Goal: Task Accomplishment & Management: Manage account settings

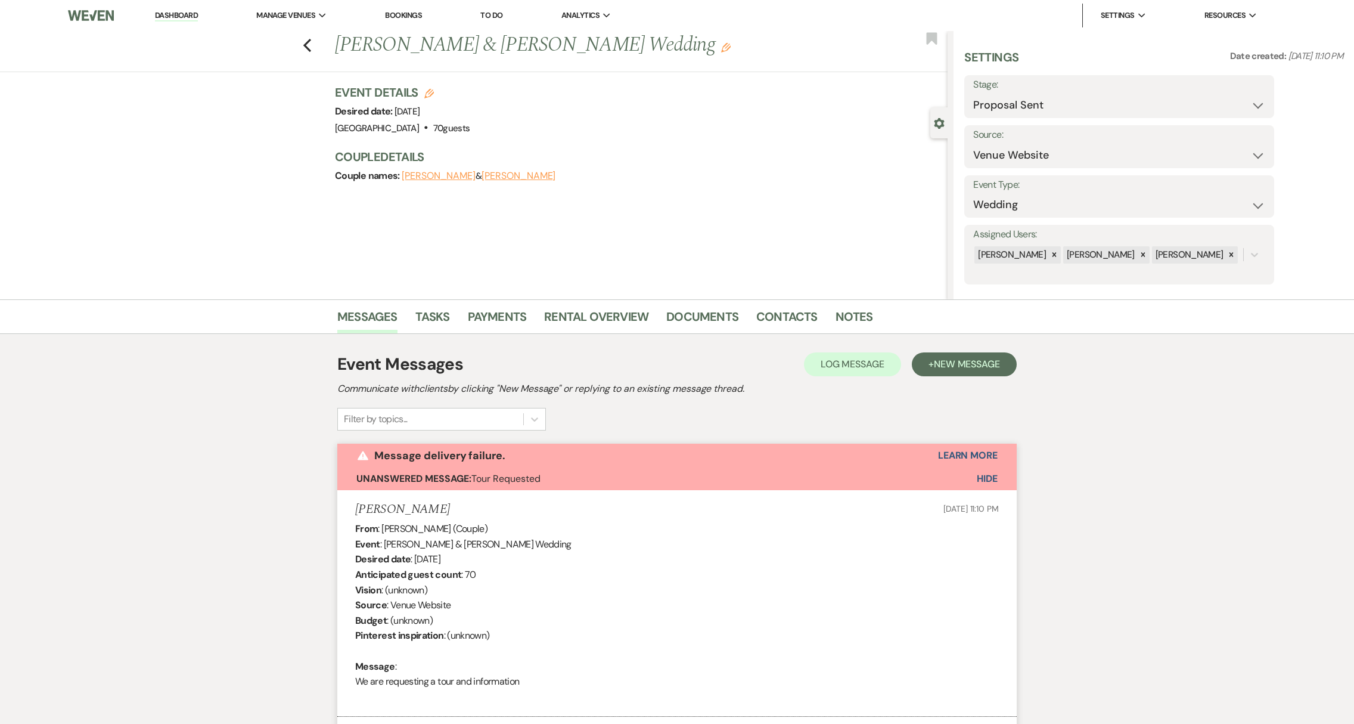
select select "6"
select select "5"
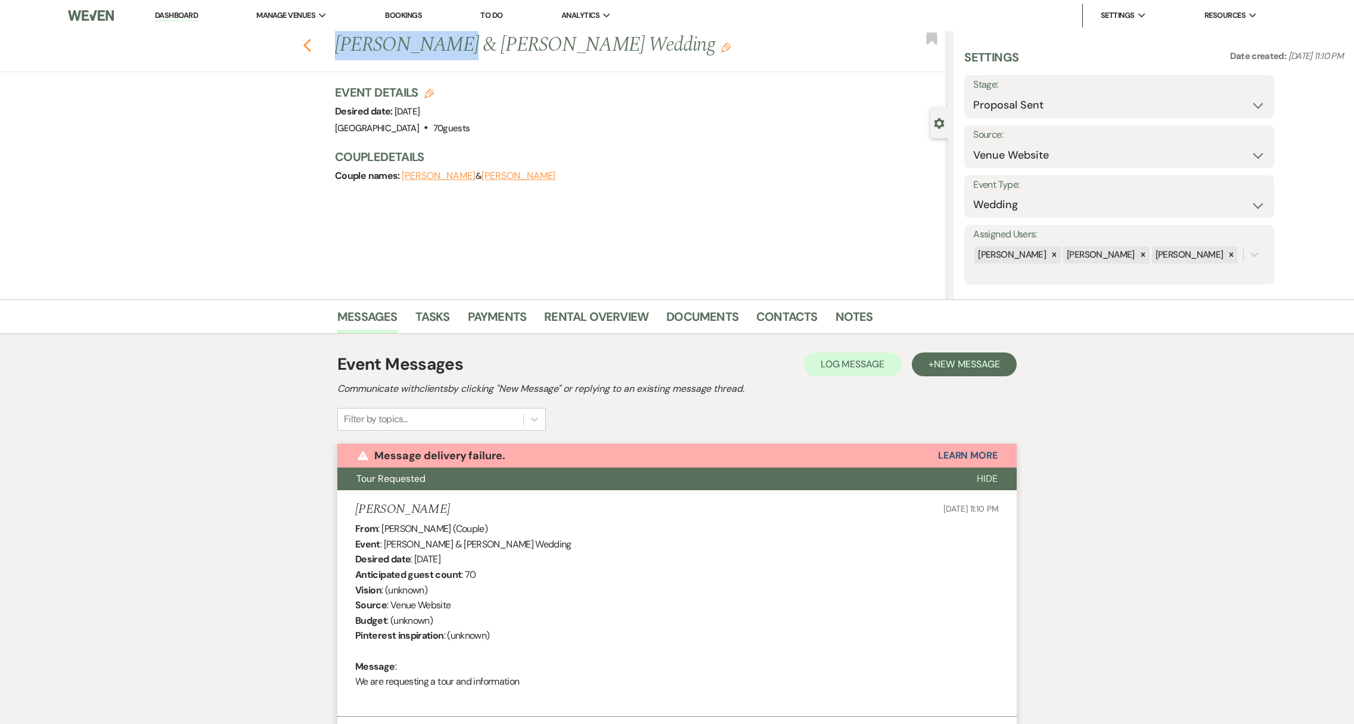
click at [309, 42] on icon "Previous" at bounding box center [307, 45] width 9 height 14
select select "6"
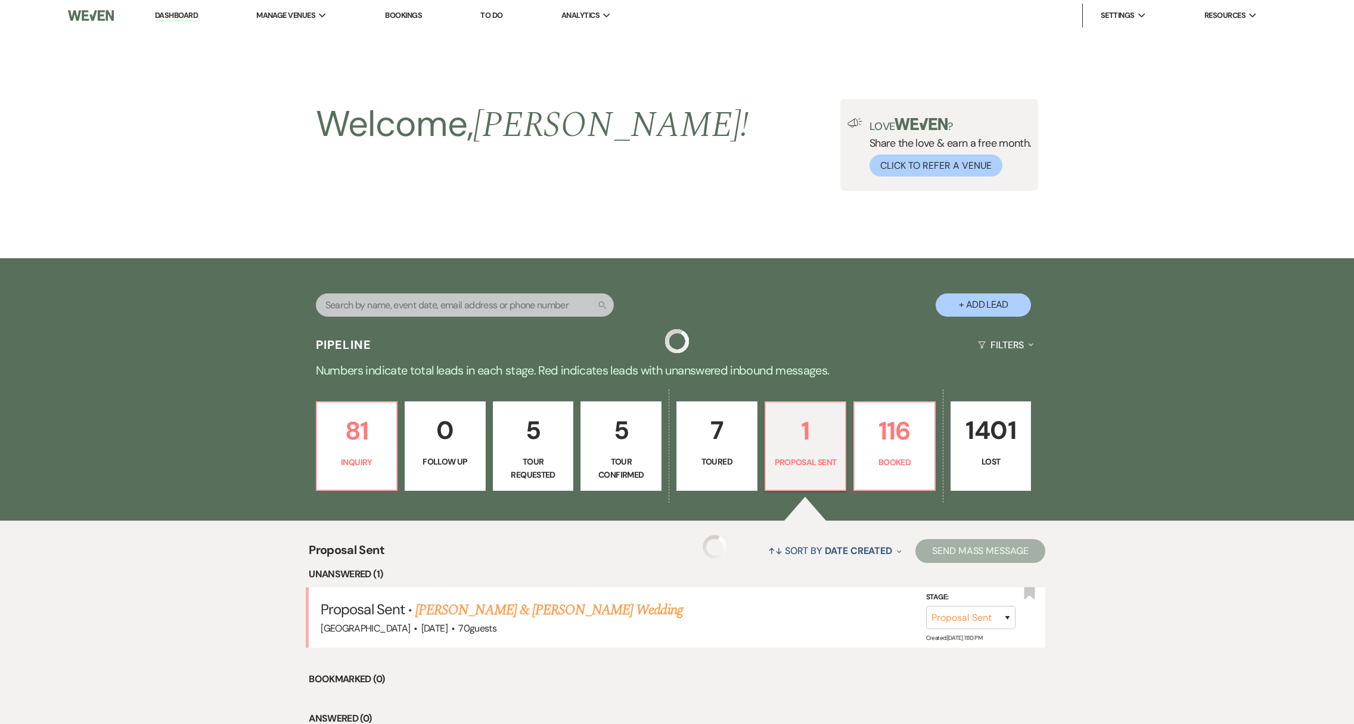
select select "6"
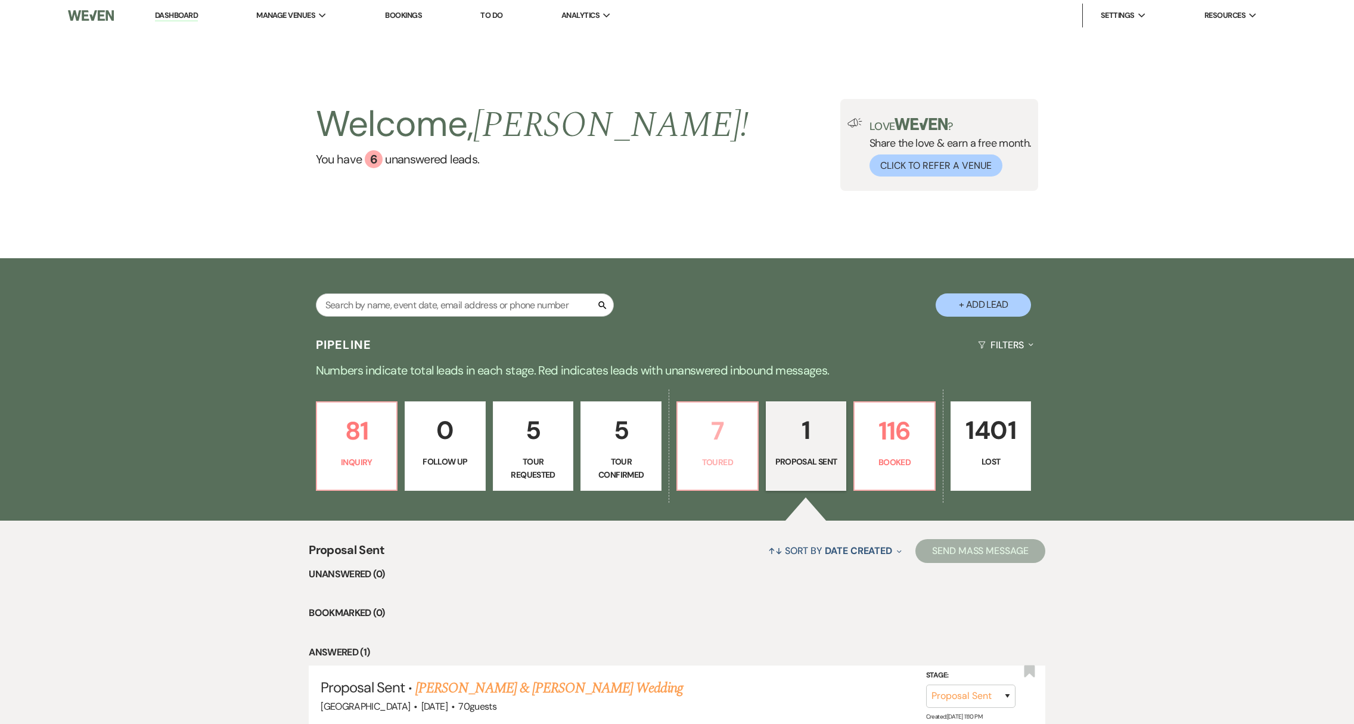
click at [723, 461] on p "Toured" at bounding box center [718, 461] width 66 height 13
select select "5"
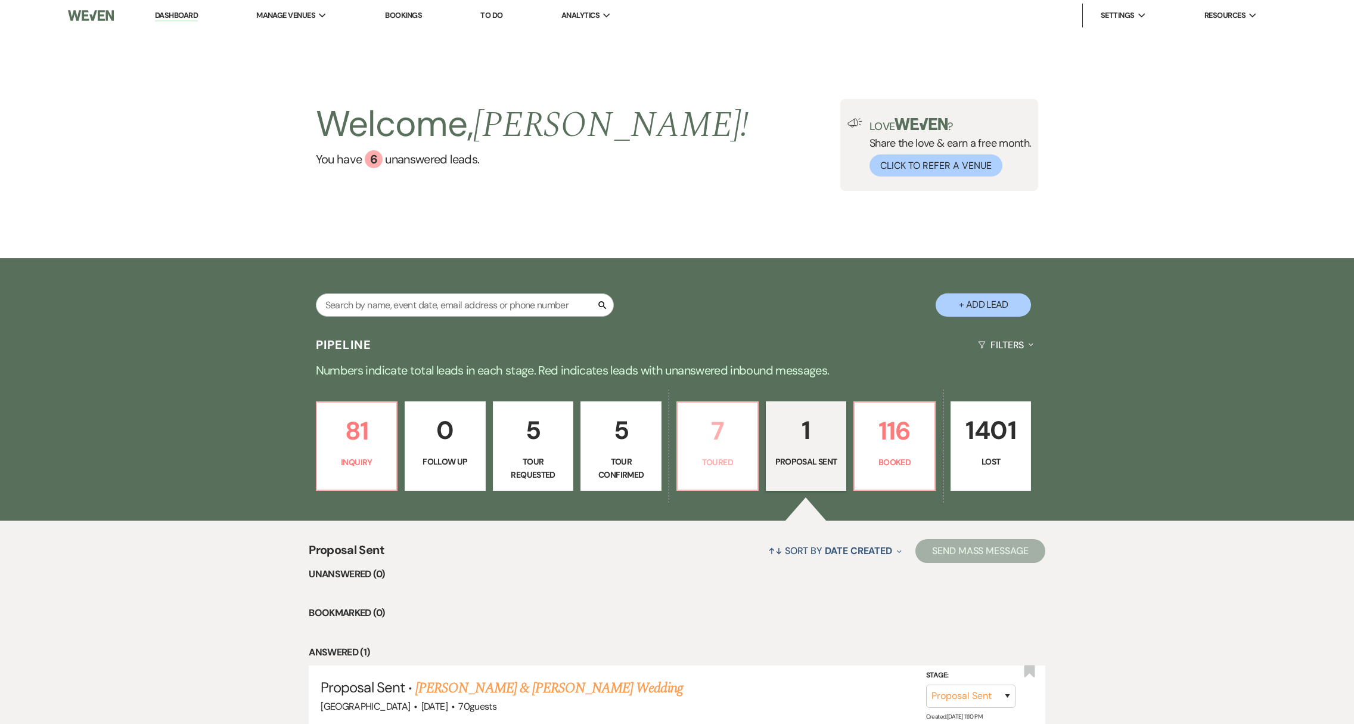
select select "5"
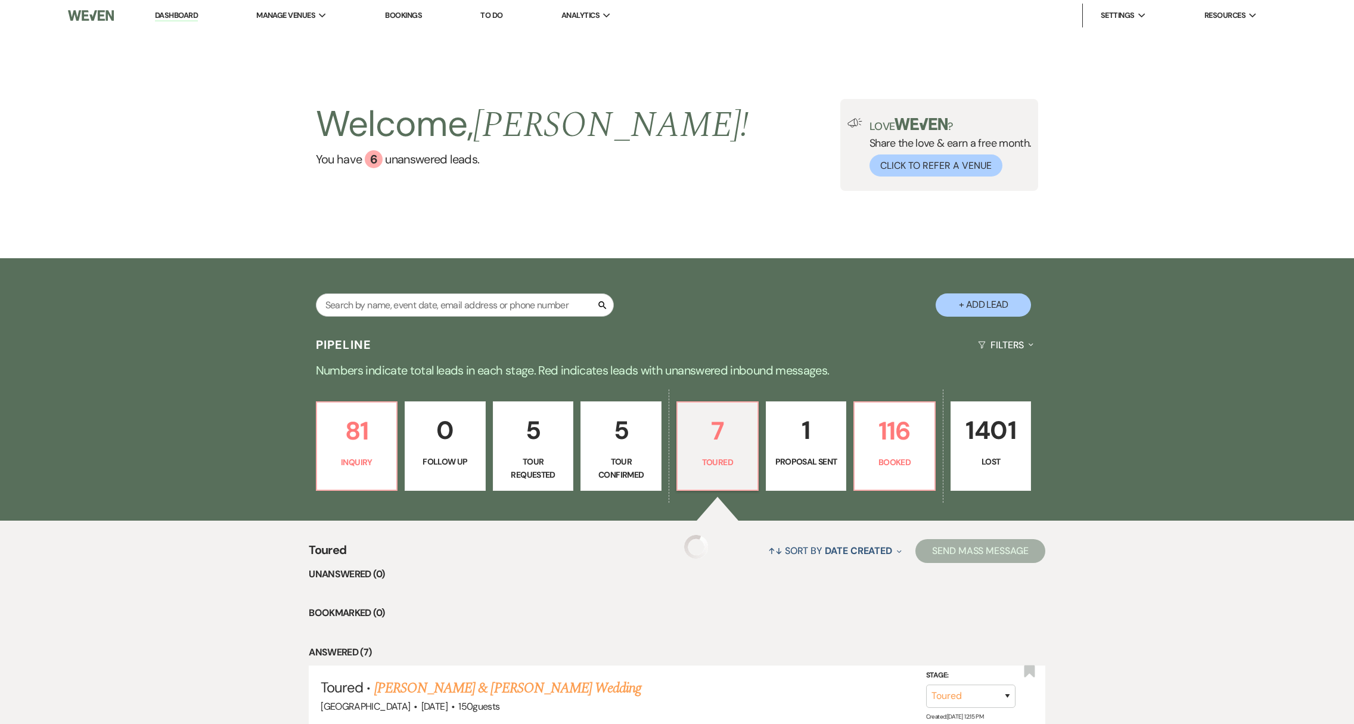
select select "5"
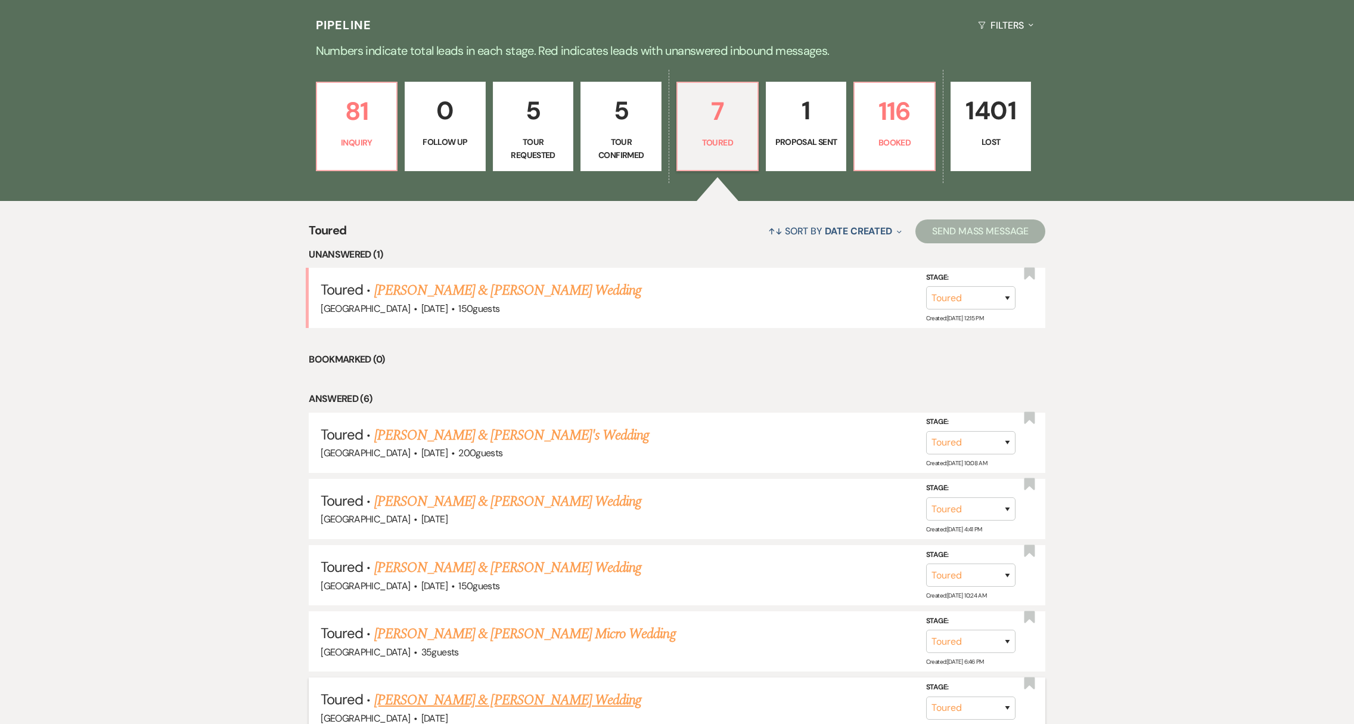
scroll to position [410, 0]
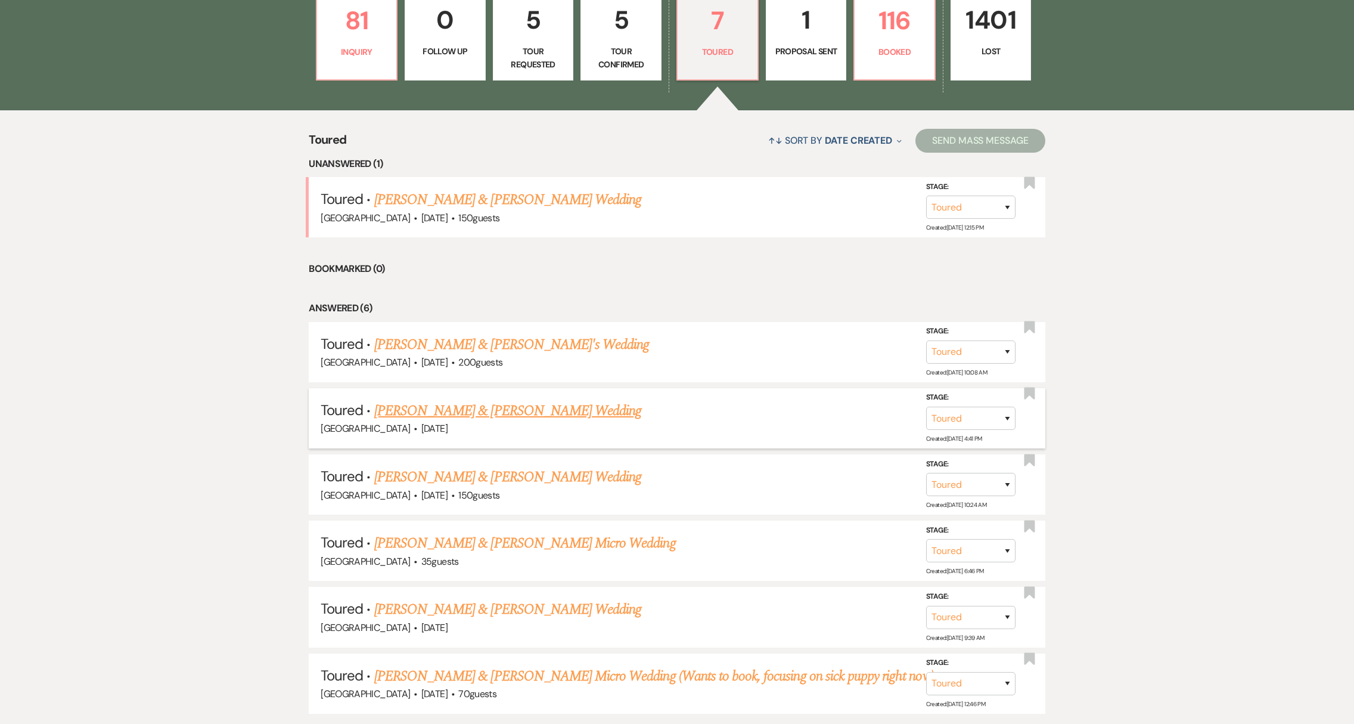
click at [487, 412] on link "[PERSON_NAME] & [PERSON_NAME] Wedding" at bounding box center [507, 410] width 267 height 21
select select "5"
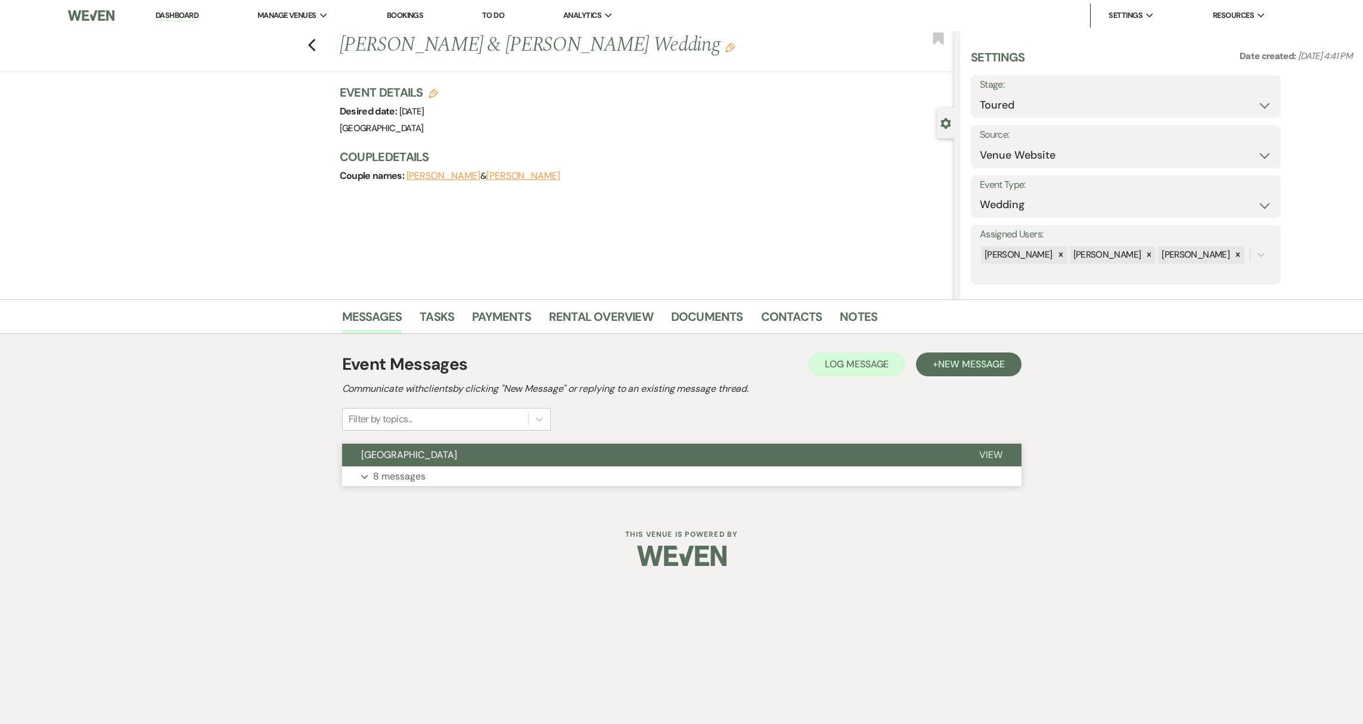
click at [620, 468] on button "Expand 8 messages" at bounding box center [681, 476] width 679 height 20
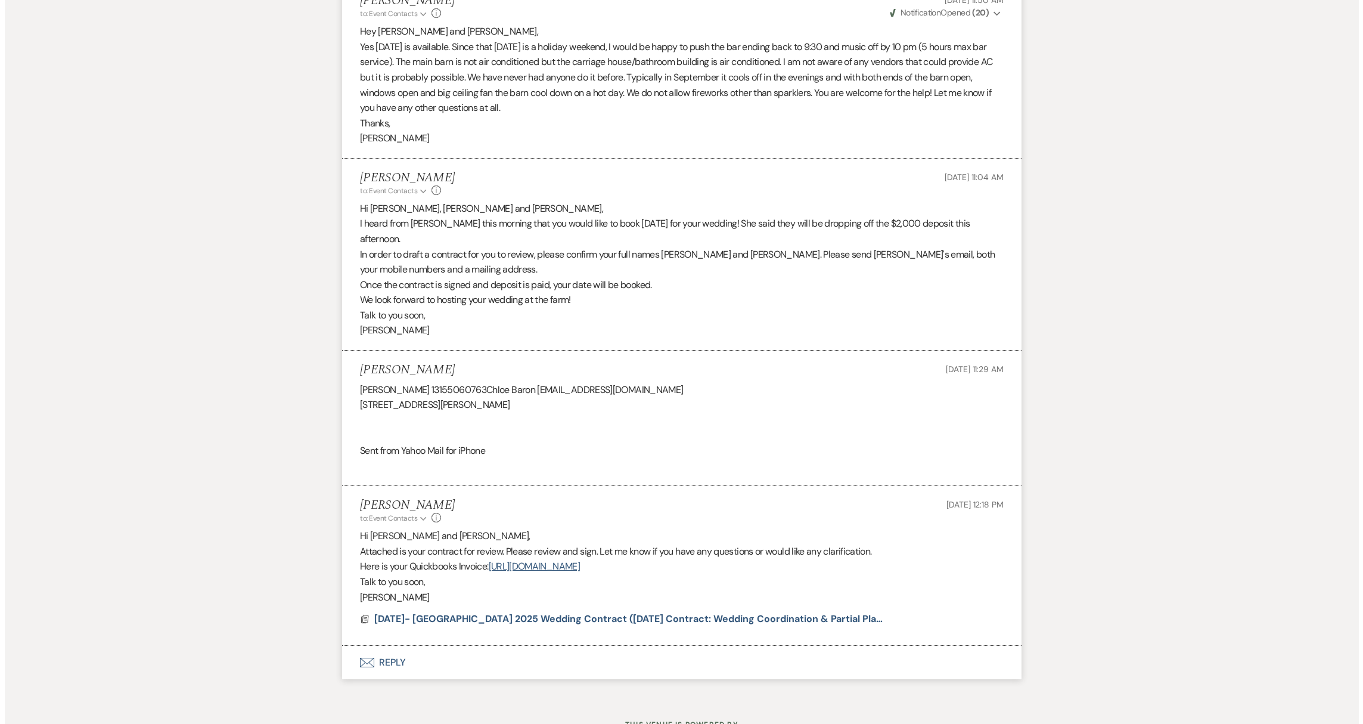
scroll to position [1552, 0]
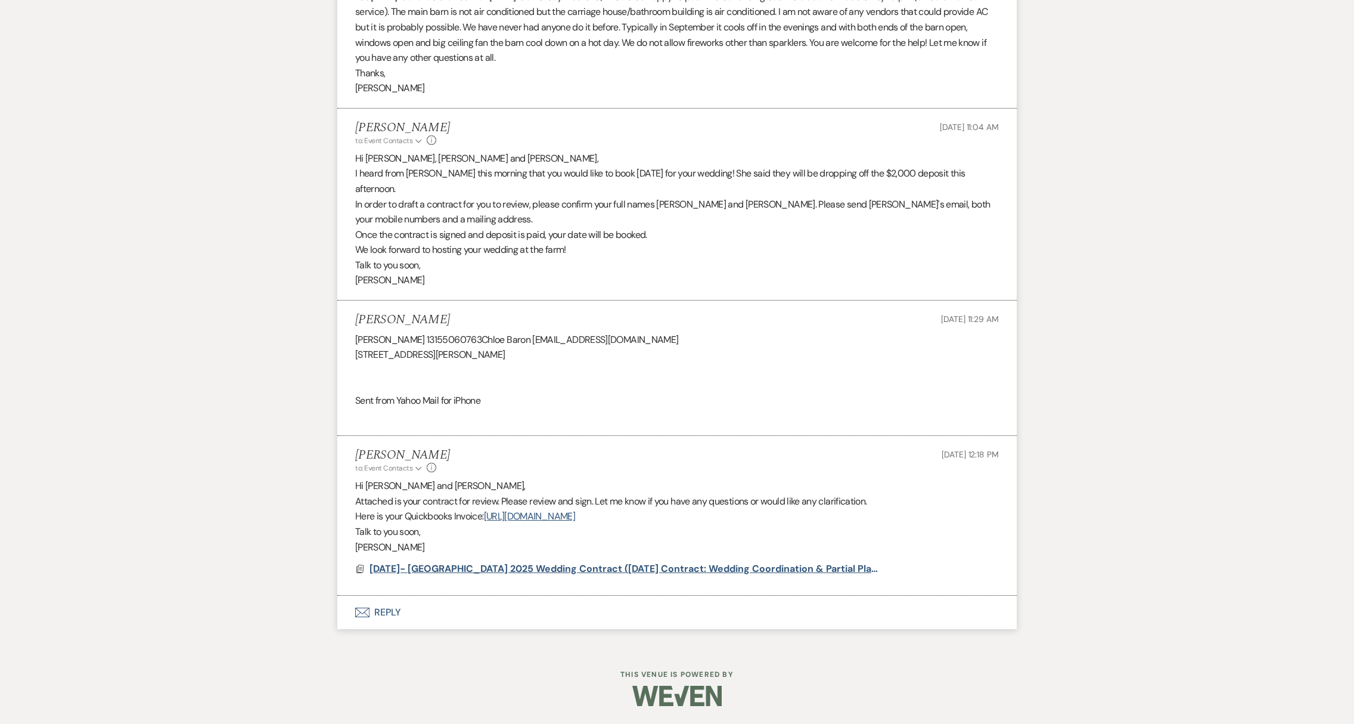
click at [480, 567] on span "[DATE]- [GEOGRAPHIC_DATA] 2025 Wedding Contract ([DATE] Contract: Wedding Coord…" at bounding box center [636, 568] width 532 height 13
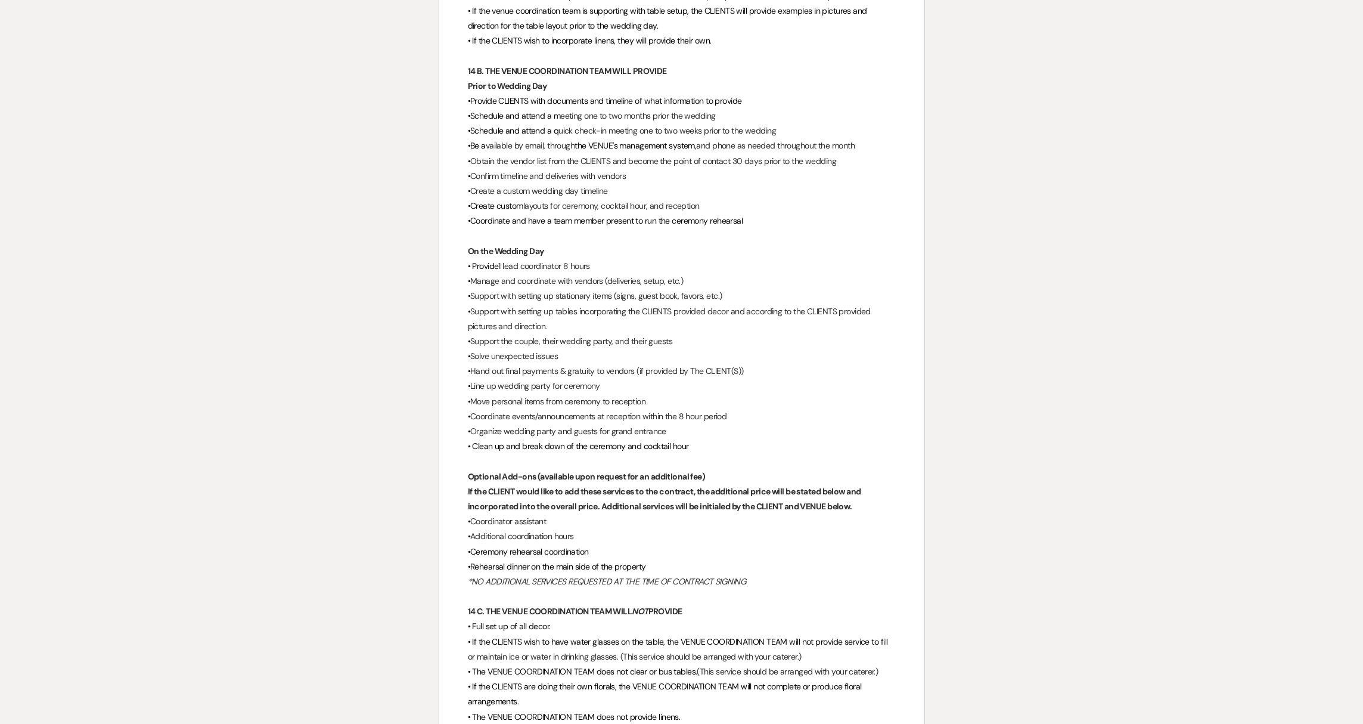
scroll to position [2975, 0]
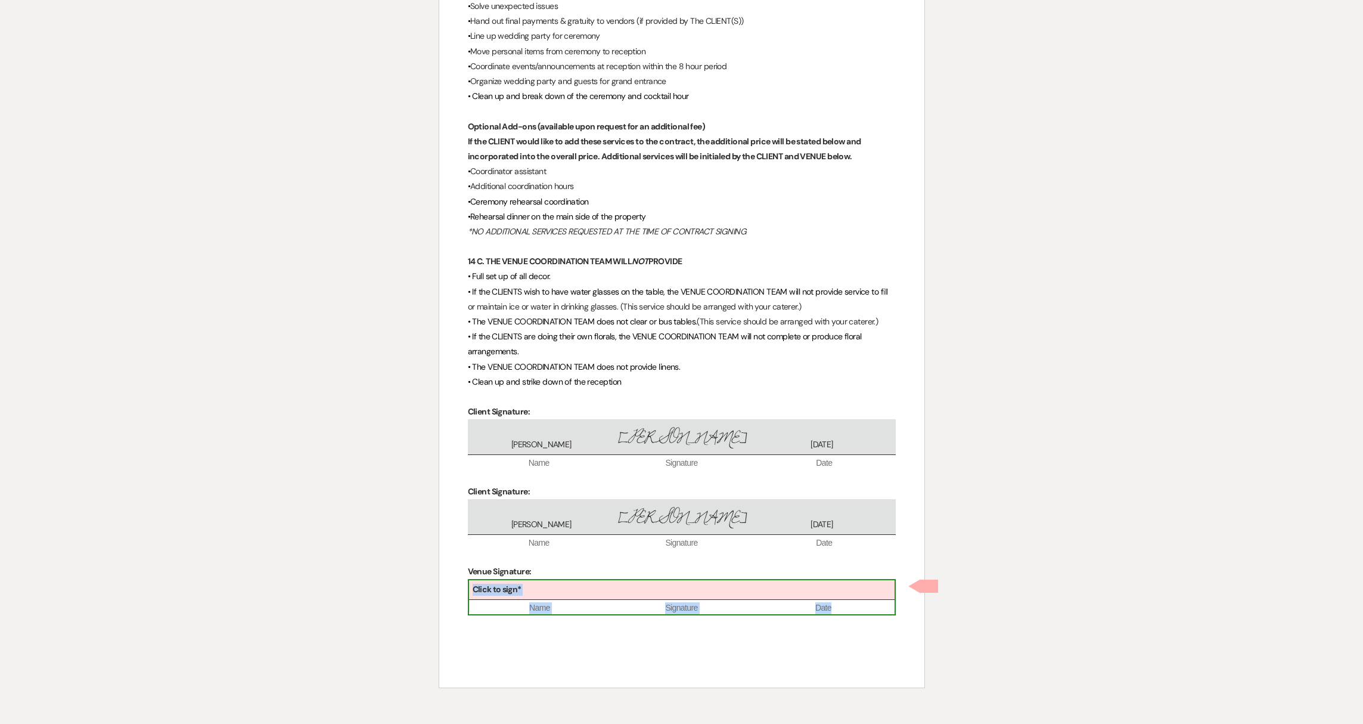
click at [535, 591] on div "Click to sign*" at bounding box center [682, 590] width 426 height 20
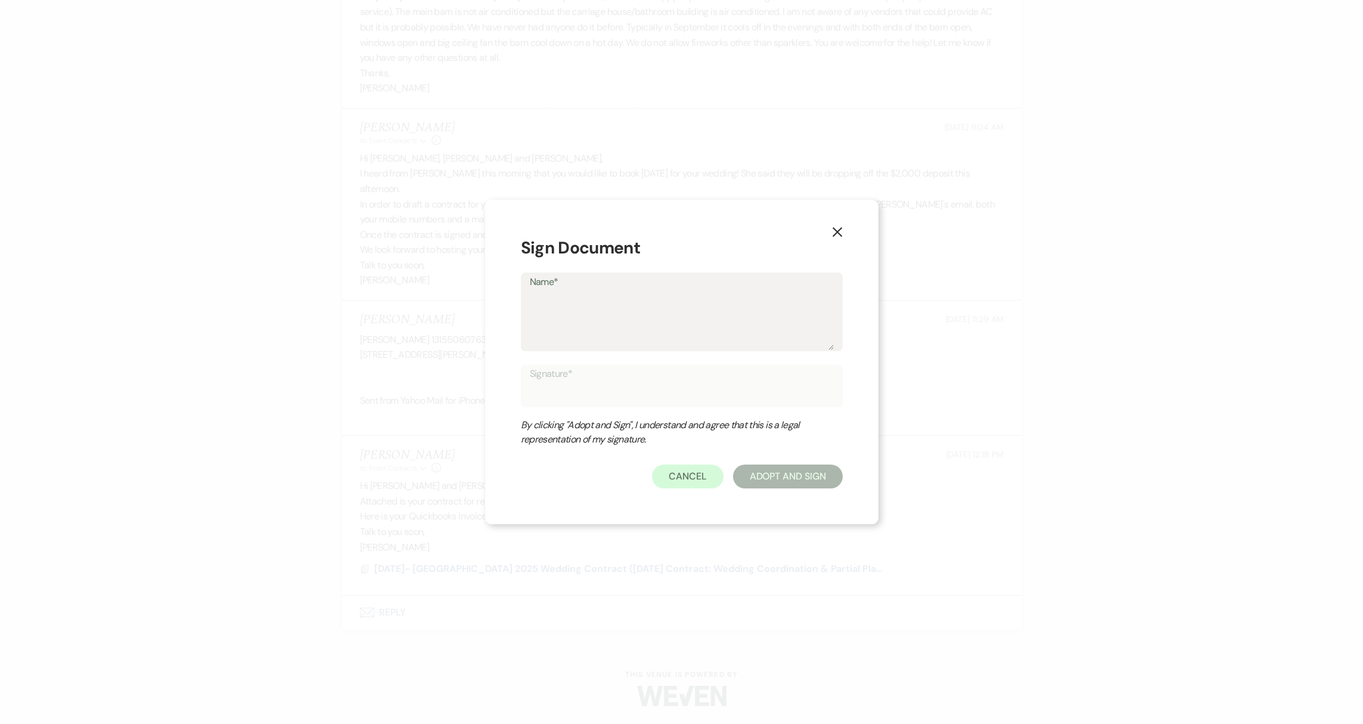
type textarea "K"
type input "K"
type textarea "Ke"
type input "Ke"
type textarea "Kel"
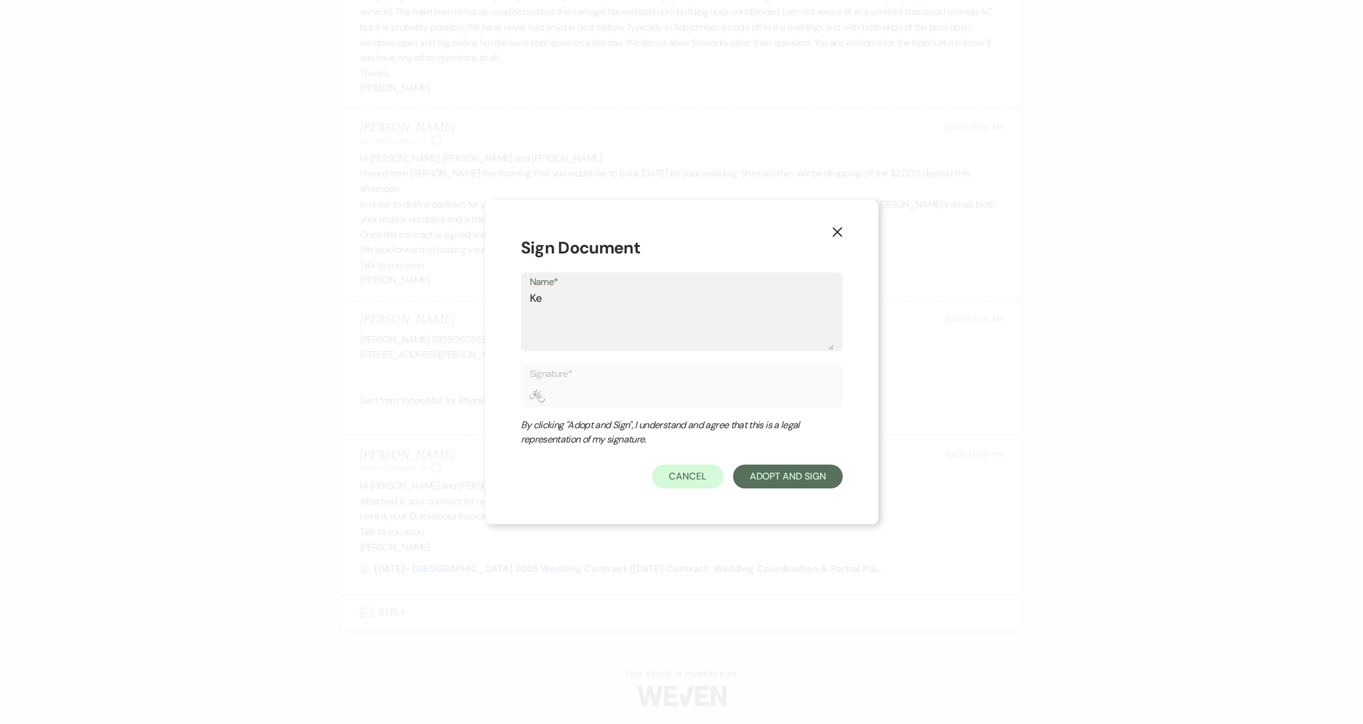
type input "Kel"
type textarea "[PERSON_NAME]"
type input "[PERSON_NAME]"
type textarea "[PERSON_NAME]"
type input "[PERSON_NAME]"
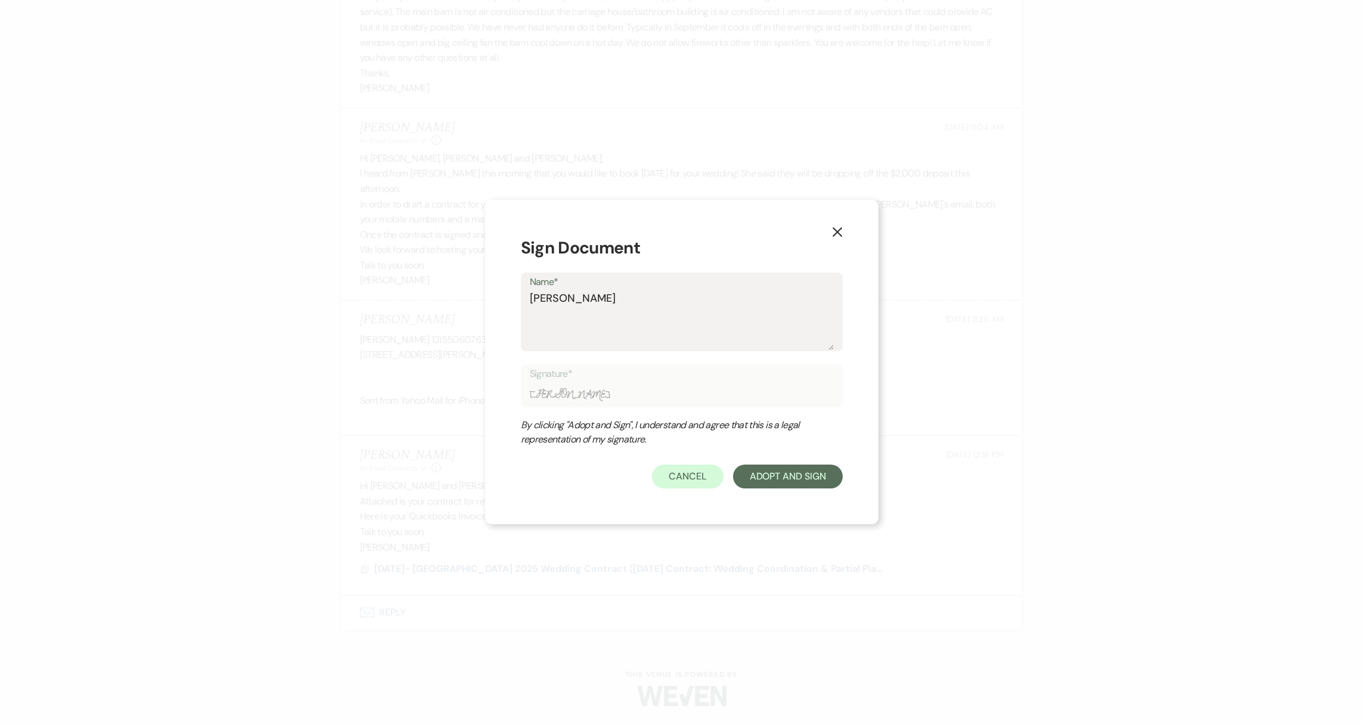
type textarea "[PERSON_NAME]"
type input "[PERSON_NAME]"
type textarea "[PERSON_NAME]"
type input "[PERSON_NAME]"
type textarea "[PERSON_NAME]"
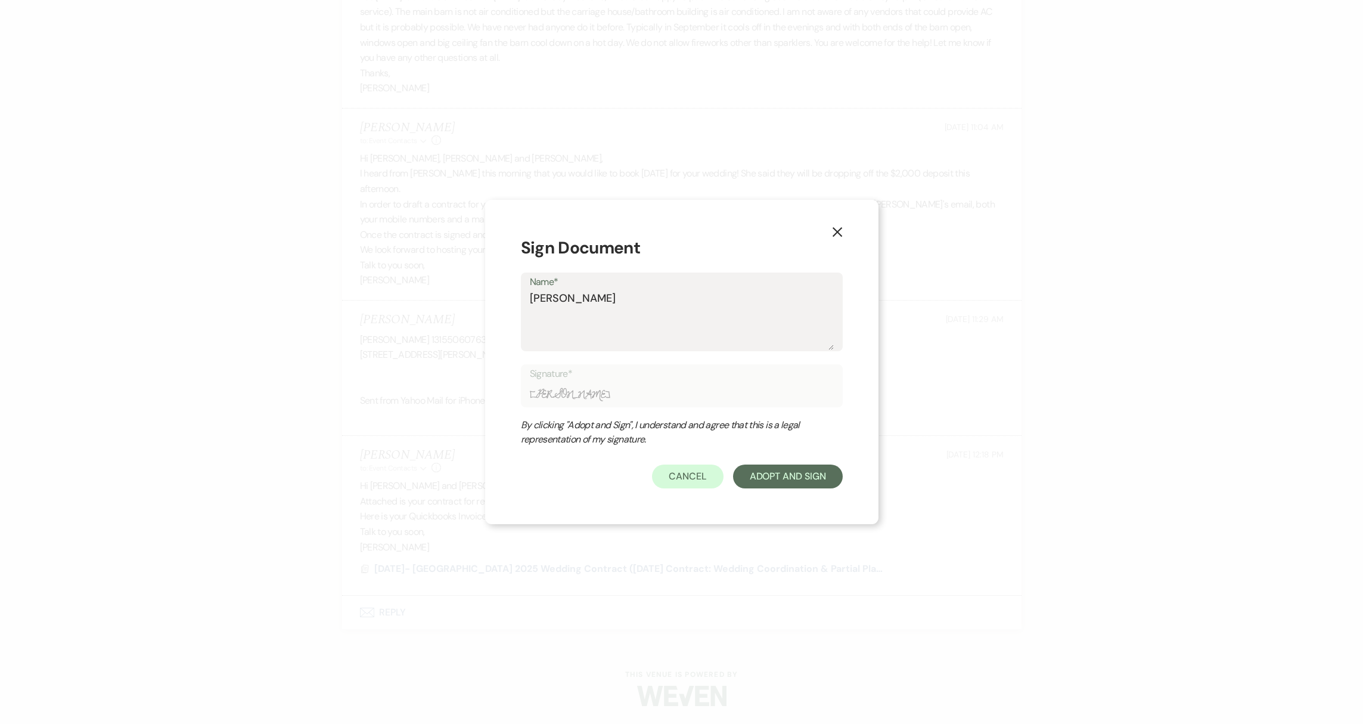
type input "[PERSON_NAME]"
type textarea "[PERSON_NAME]"
type input "[PERSON_NAME]"
type textarea "[PERSON_NAME]"
type input "[PERSON_NAME]"
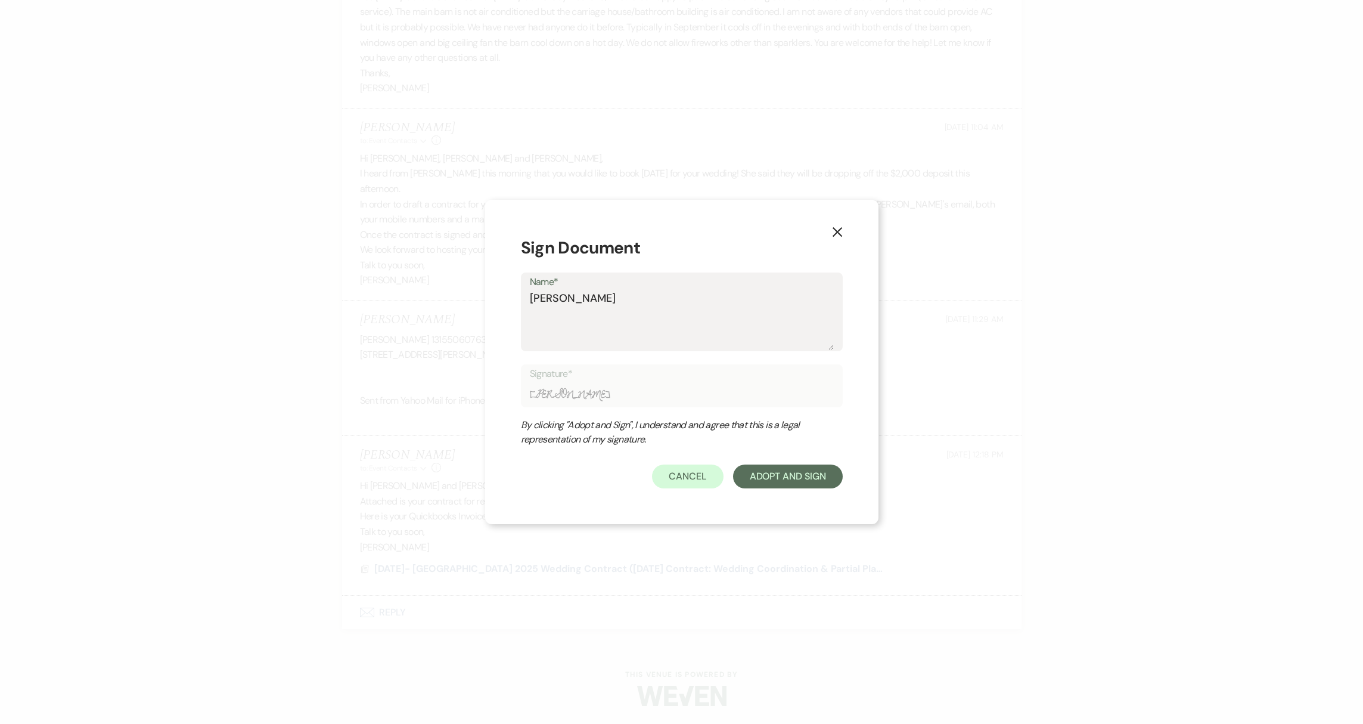
type textarea "[PERSON_NAME]"
type input "[PERSON_NAME]"
type textarea "[PERSON_NAME]"
type input "[PERSON_NAME]"
type textarea "[PERSON_NAME]"
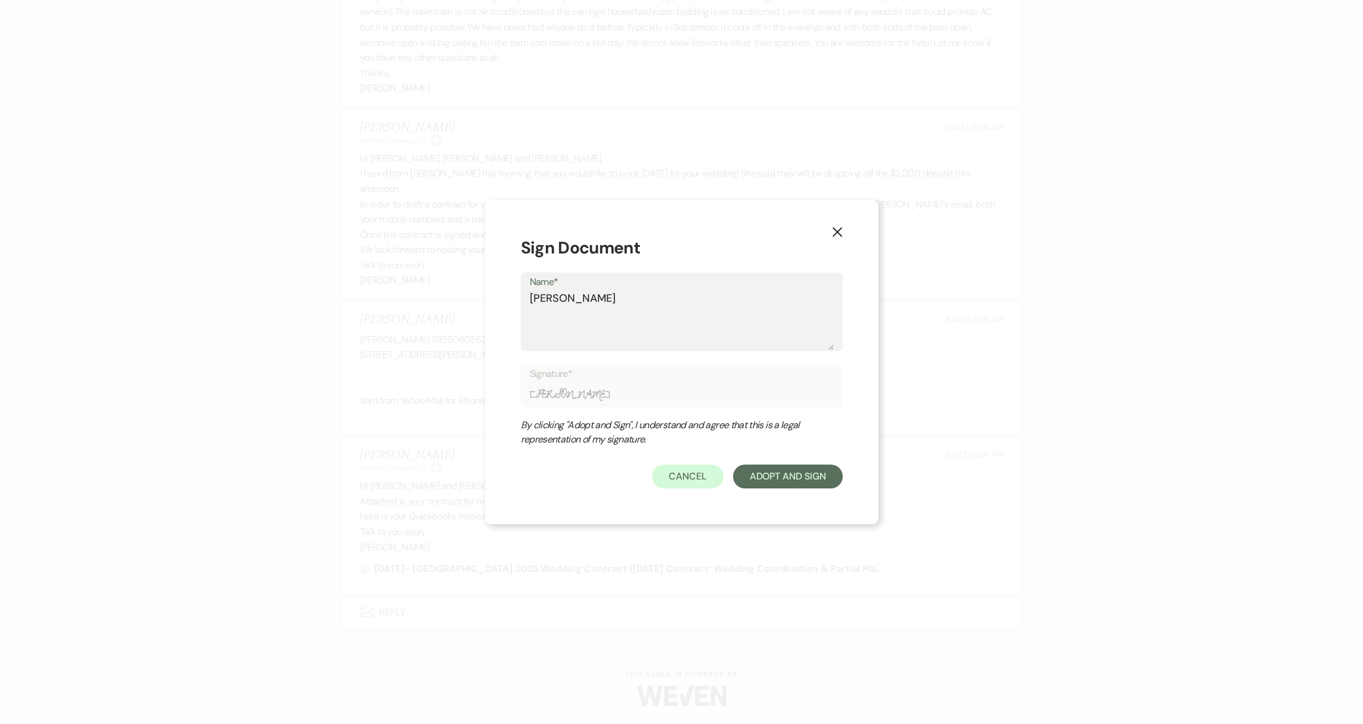
type input "[PERSON_NAME]"
type textarea "[PERSON_NAME]"
type input "[PERSON_NAME]"
type textarea "[PERSON_NAME]"
click at [818, 485] on button "Adopt And Sign" at bounding box center [788, 476] width 110 height 24
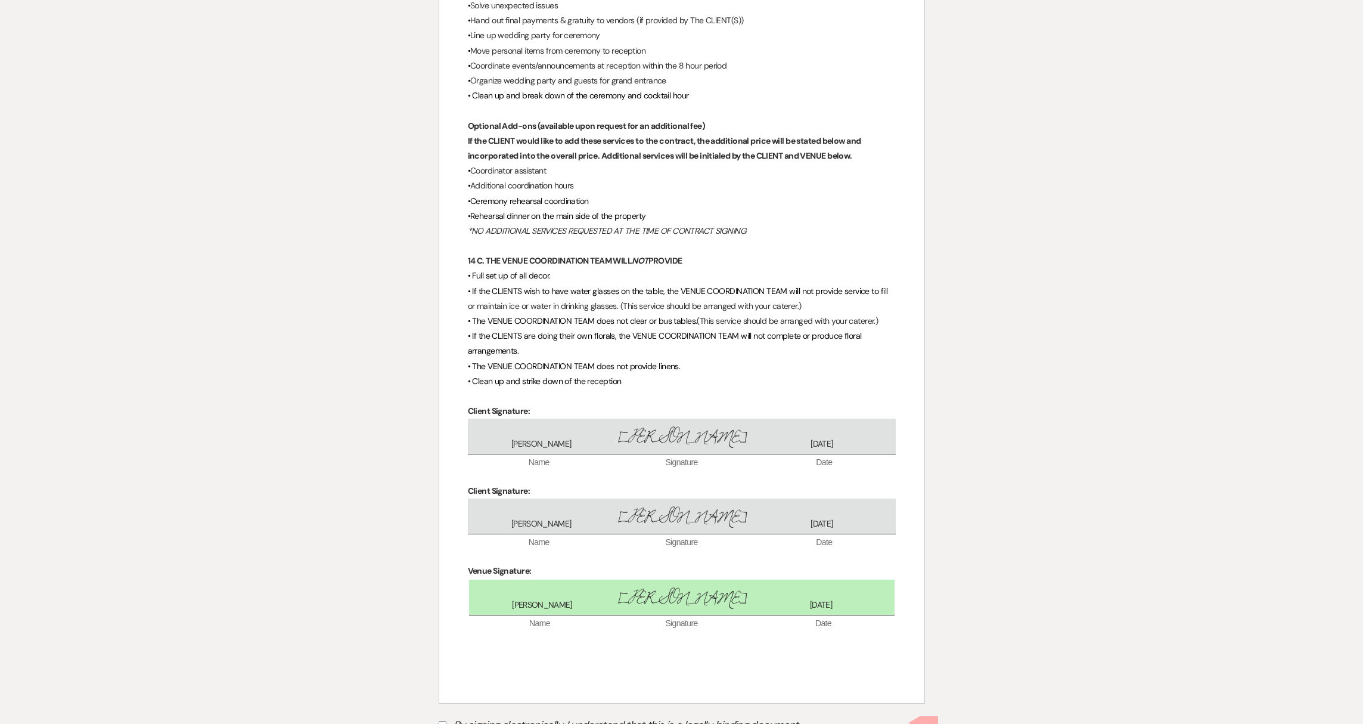
scroll to position [3026, 0]
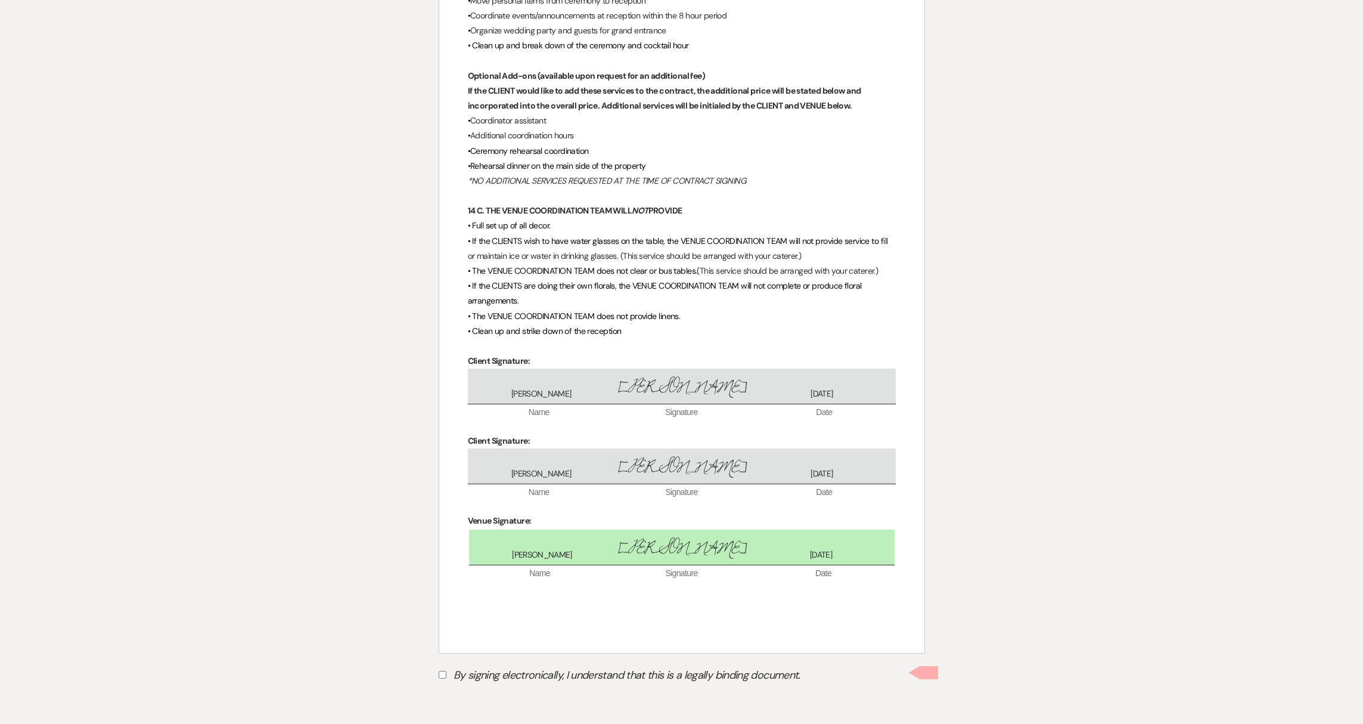
click at [443, 676] on input "By signing electronically, I understand that this is a legally binding document." at bounding box center [443, 674] width 8 height 8
checkbox input "true"
click at [474, 704] on button "Submit" at bounding box center [480, 703] width 83 height 21
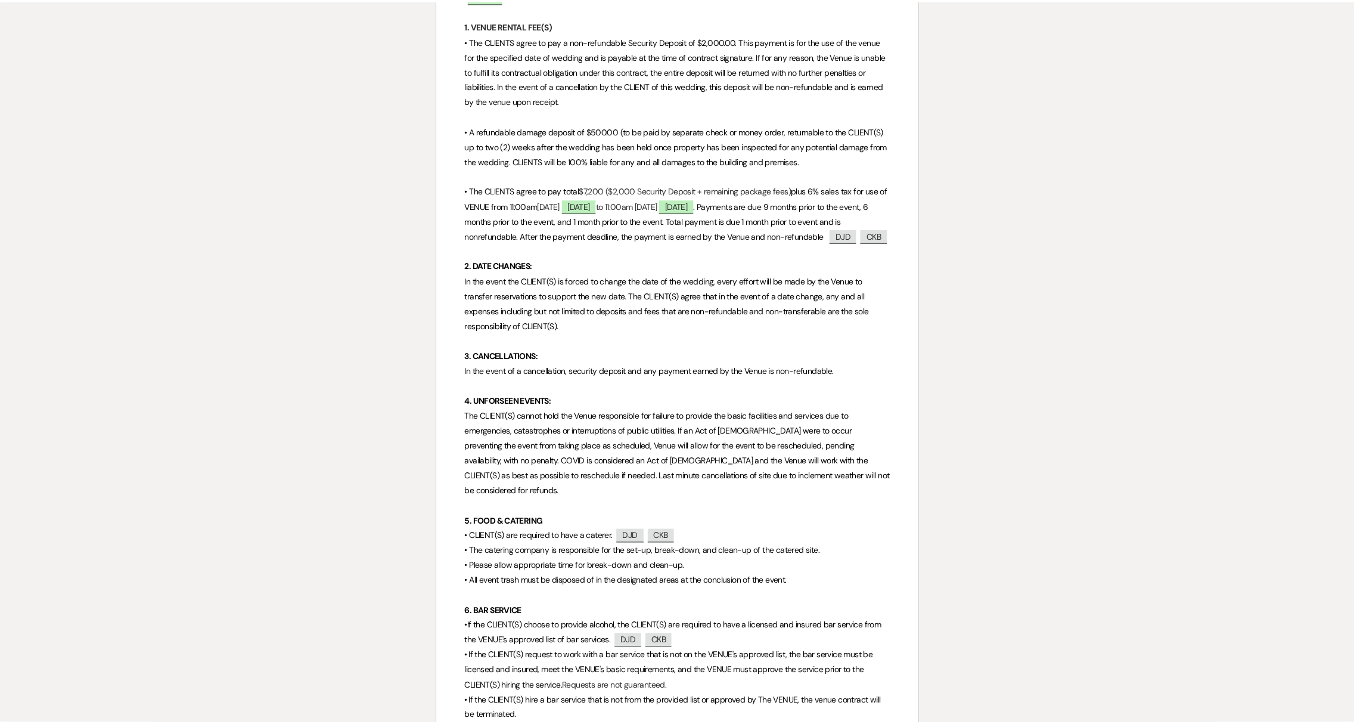
scroll to position [0, 0]
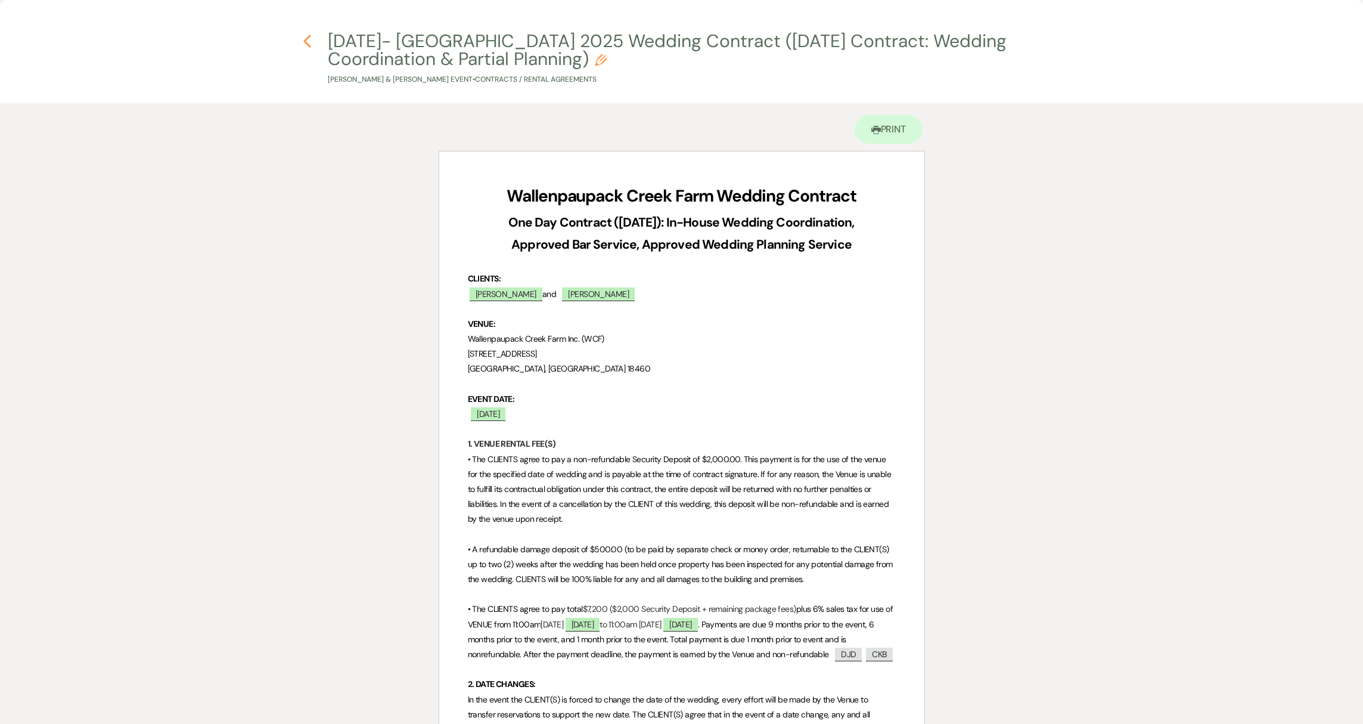
click at [308, 36] on use "button" at bounding box center [307, 41] width 8 height 13
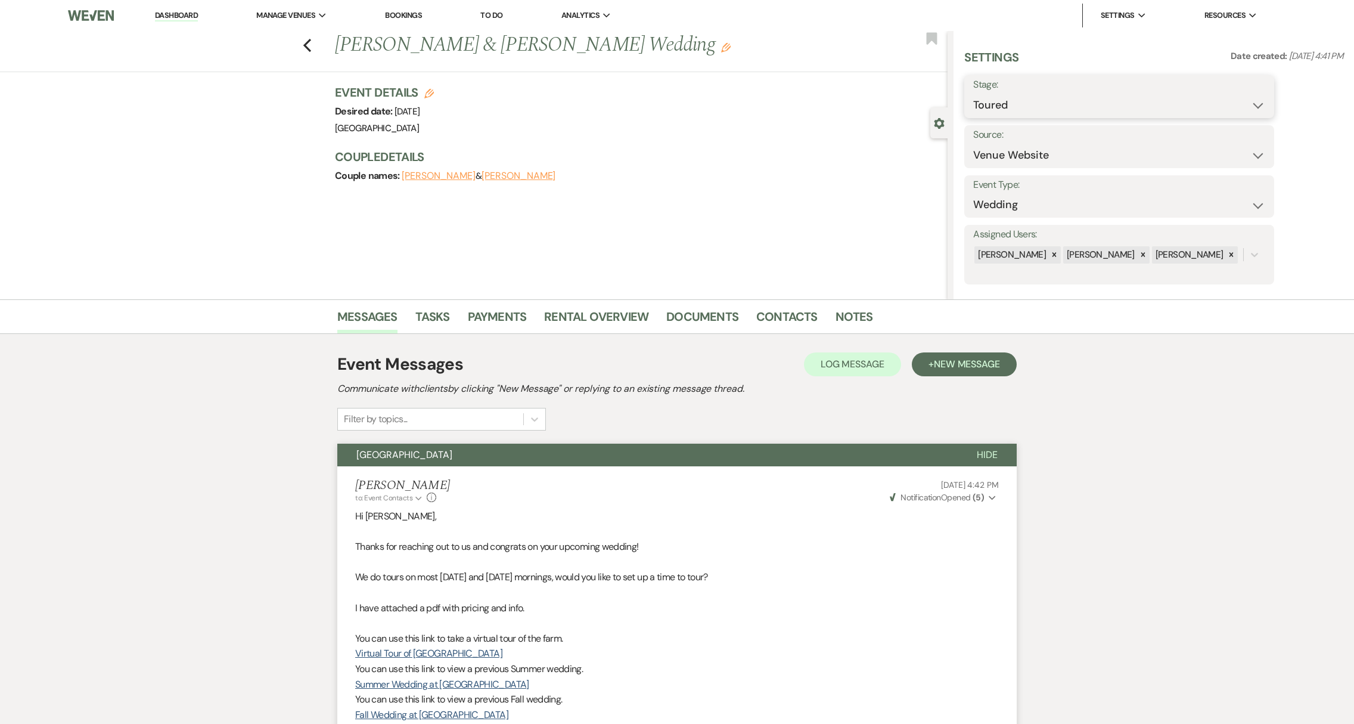
click at [1067, 104] on select "Inquiry Follow Up Tour Requested Tour Confirmed Toured Proposal Sent Booked Lost" at bounding box center [1119, 105] width 292 height 23
select select "7"
click at [1233, 98] on button "Save" at bounding box center [1240, 97] width 67 height 24
select select "1"
select select "539"
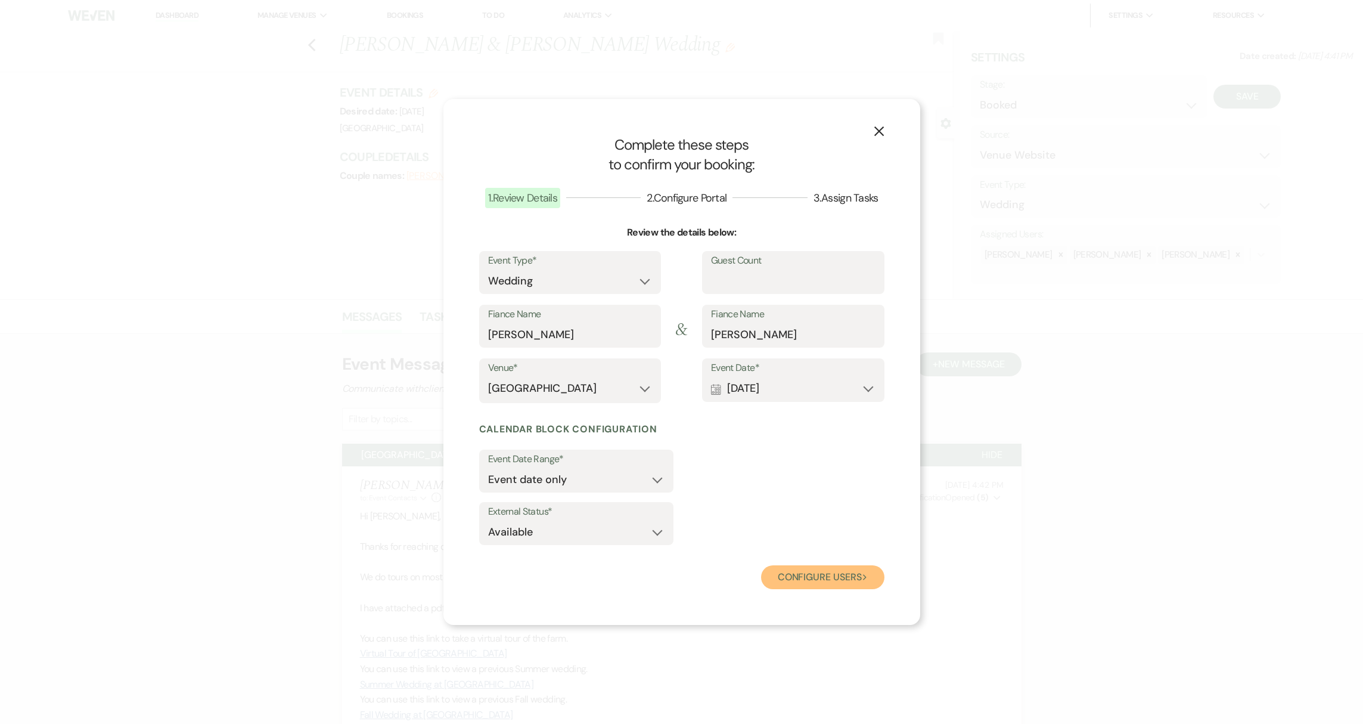
click at [836, 579] on button "Configure users Next" at bounding box center [822, 577] width 123 height 24
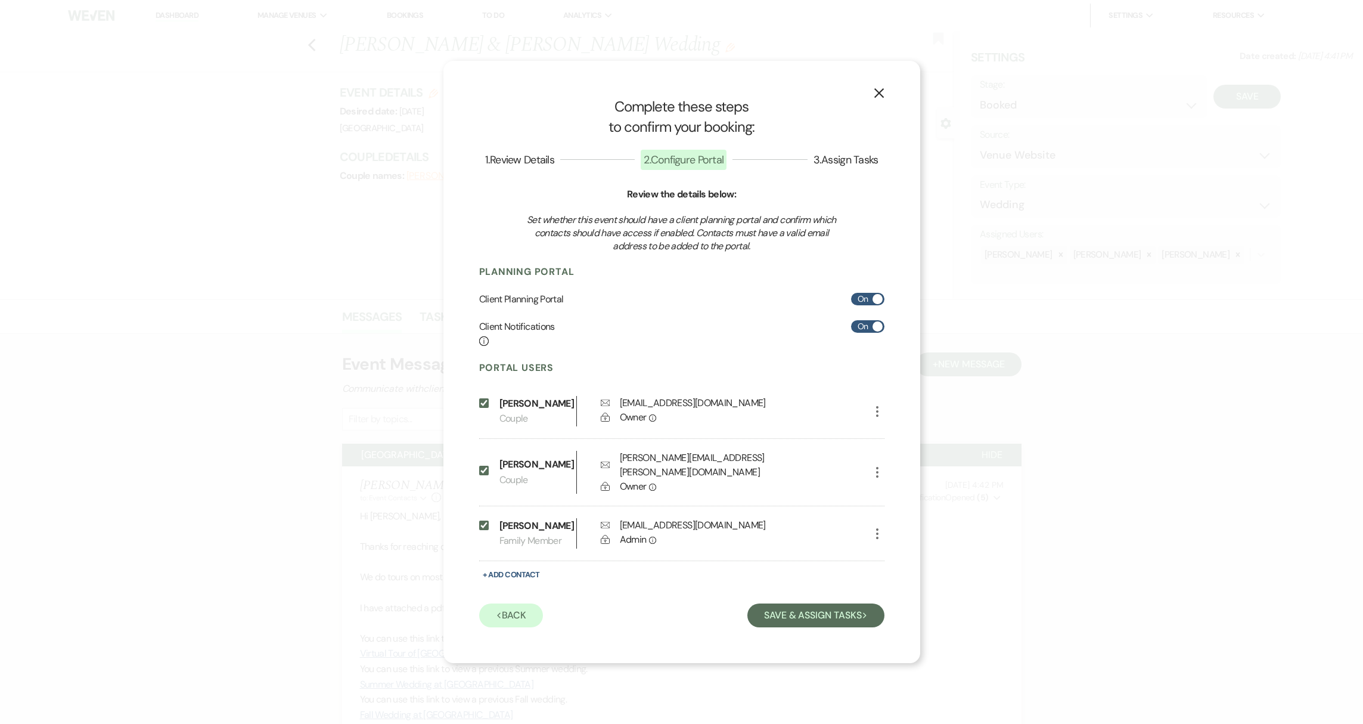
click at [873, 304] on span at bounding box center [878, 299] width 10 height 10
click at [873, 305] on input "On" at bounding box center [867, 299] width 33 height 13
checkbox input "false"
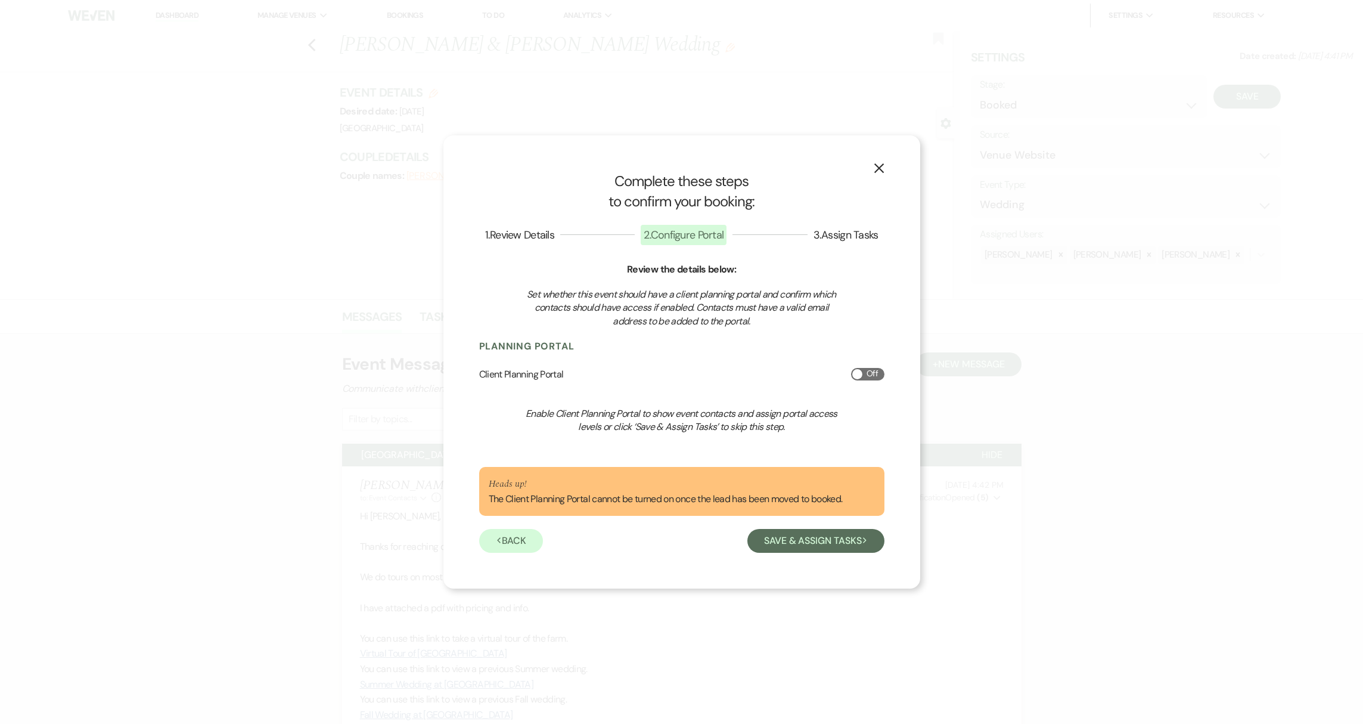
click at [822, 554] on div "X Complete these steps to confirm your booking: 1 . Review Details 2 . Configur…" at bounding box center [681, 361] width 477 height 452
click at [816, 542] on button "Save & Assign Tasks Next" at bounding box center [815, 541] width 136 height 24
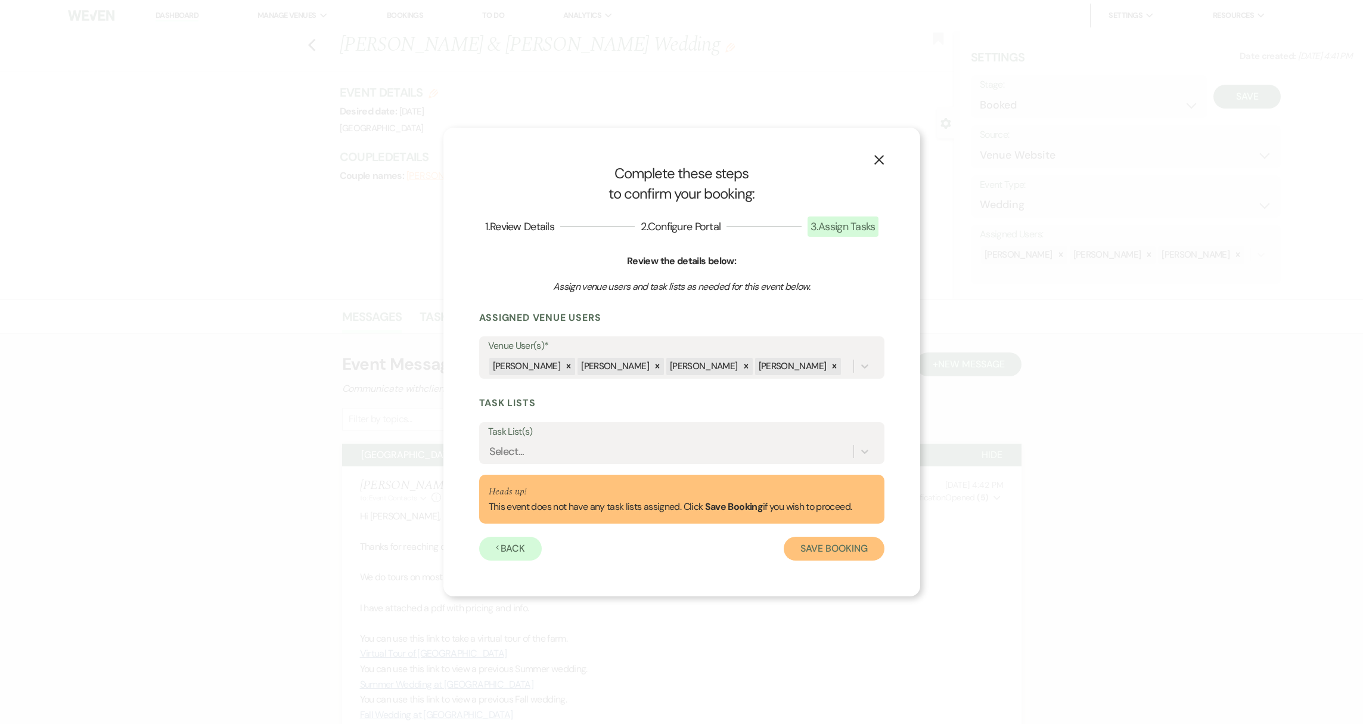
click at [846, 551] on button "Save Booking" at bounding box center [834, 548] width 100 height 24
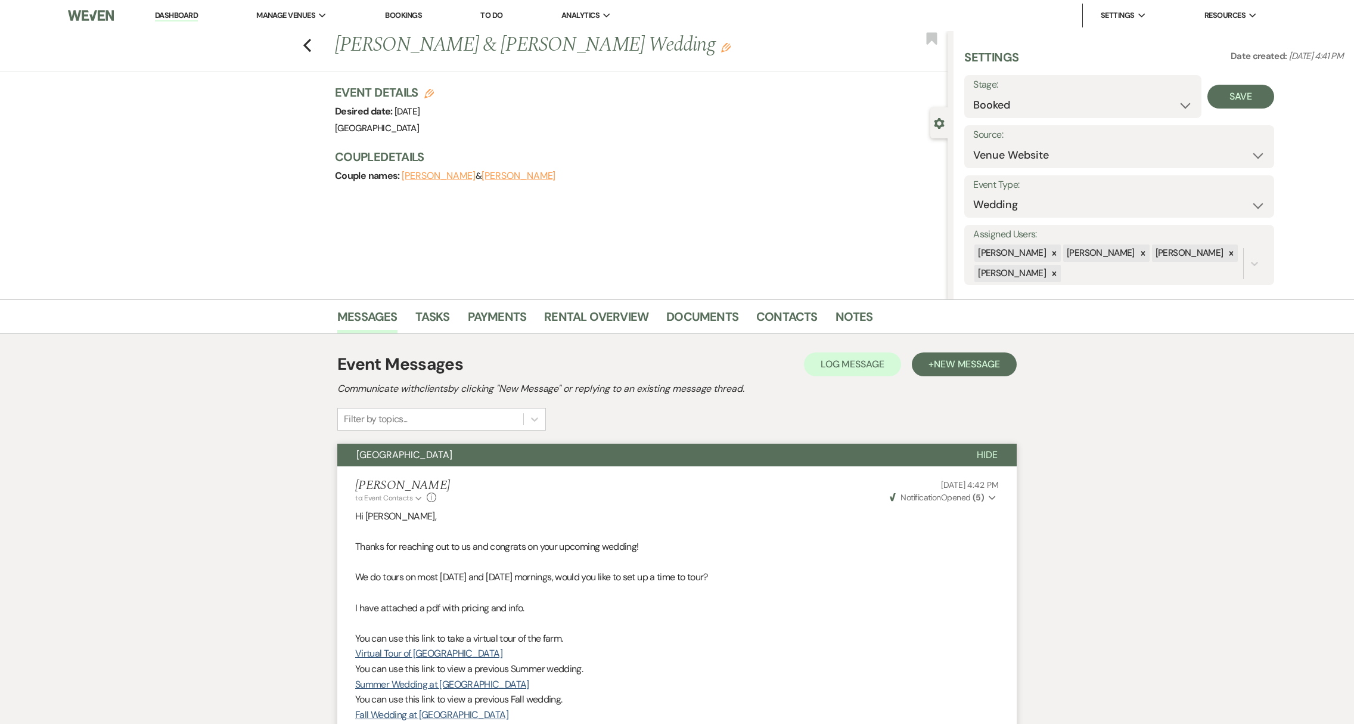
click at [198, 18] on link "Dashboard" at bounding box center [176, 15] width 43 height 11
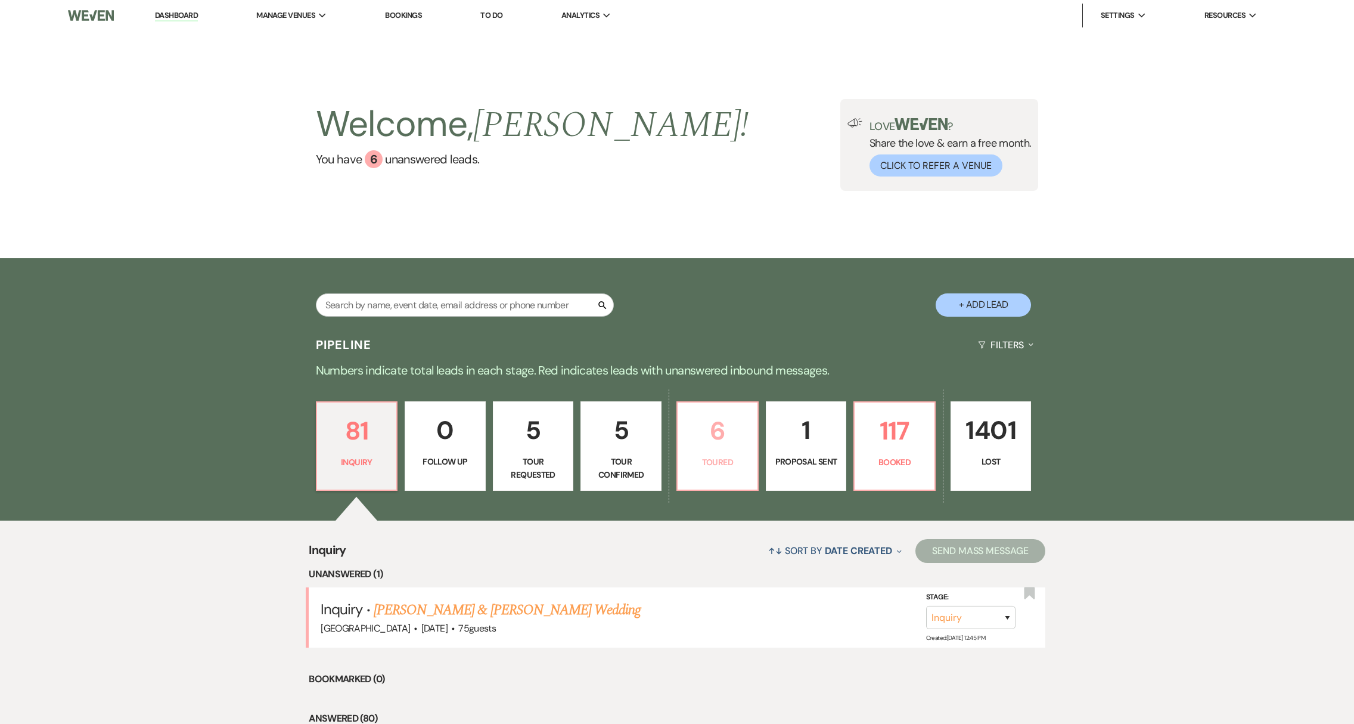
click at [730, 476] on link "6 Toured" at bounding box center [717, 445] width 82 height 89
select select "5"
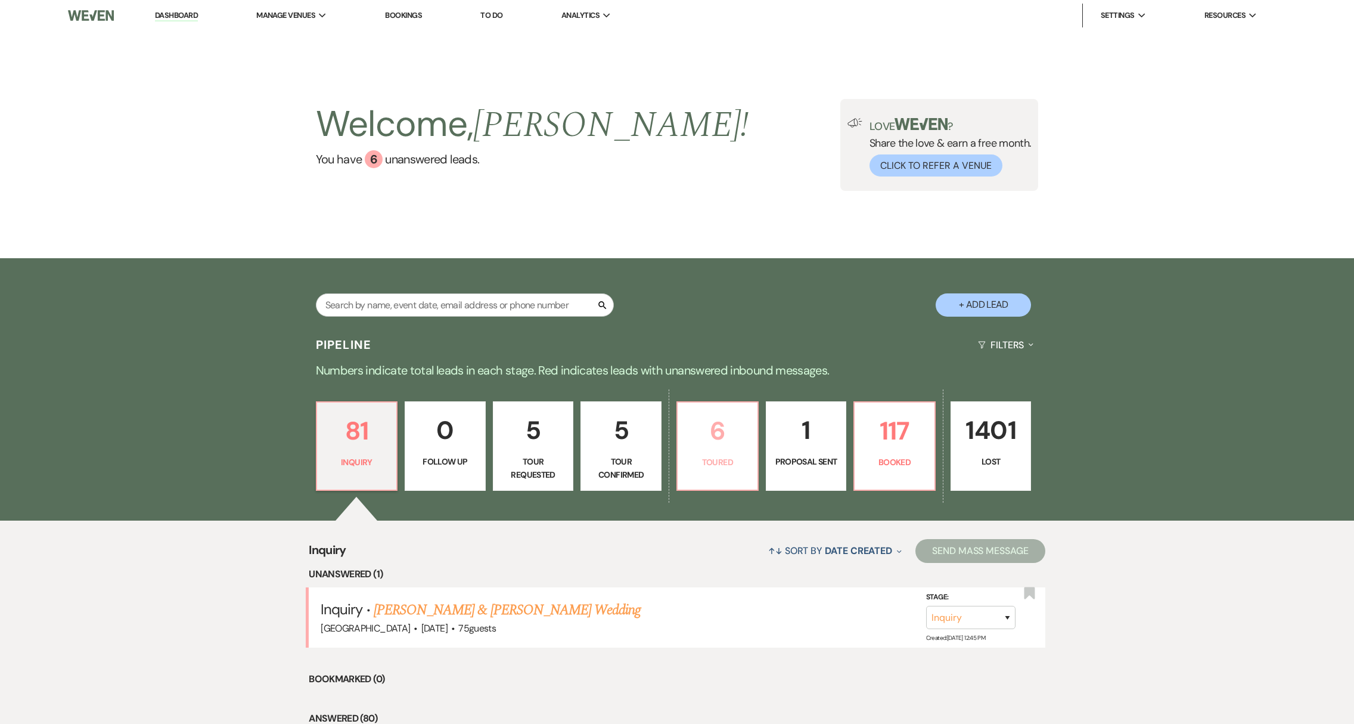
select select "5"
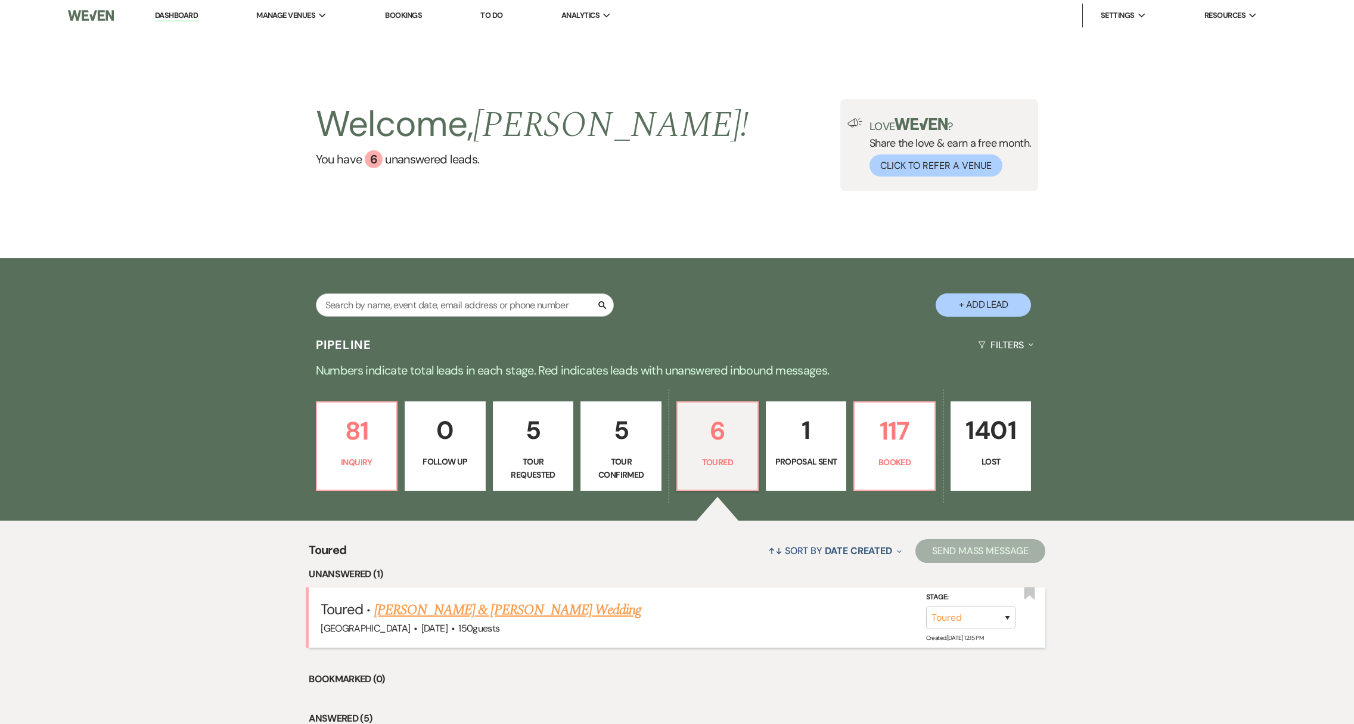
click at [469, 610] on link "[PERSON_NAME] & [PERSON_NAME] Wedding" at bounding box center [507, 609] width 267 height 21
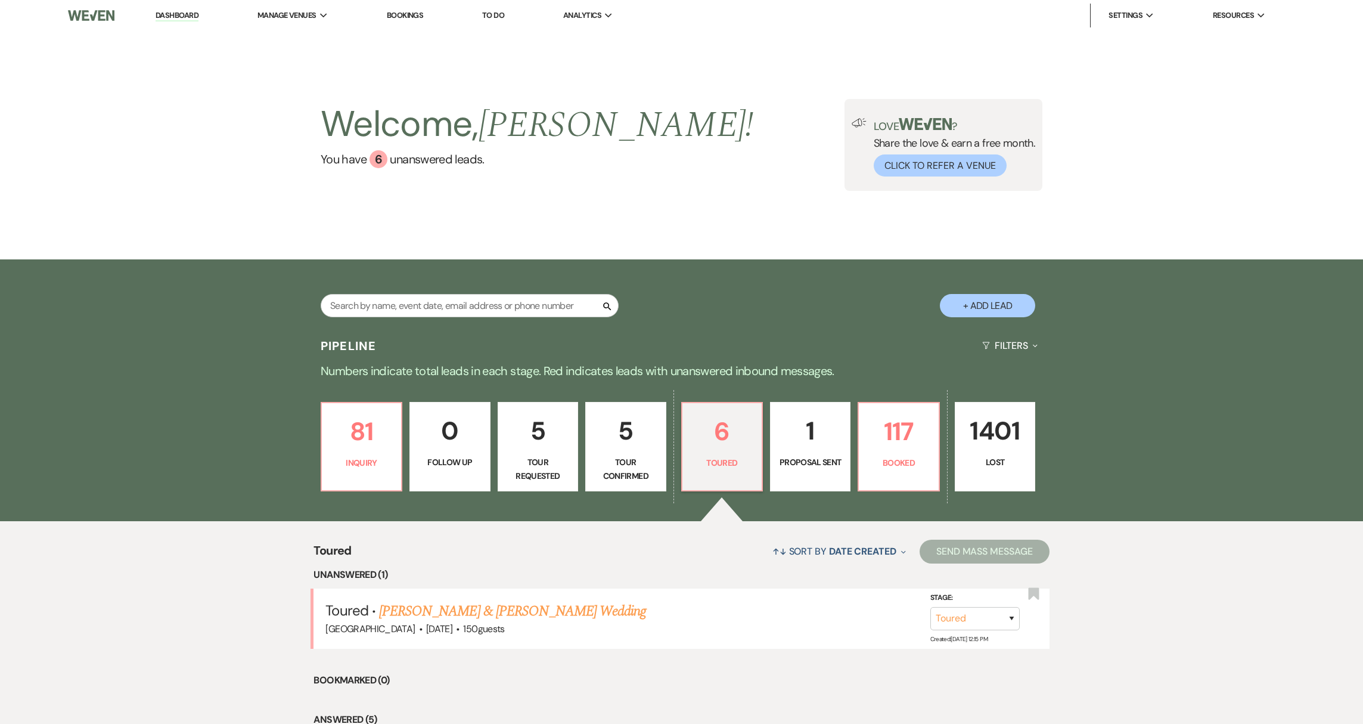
select select "5"
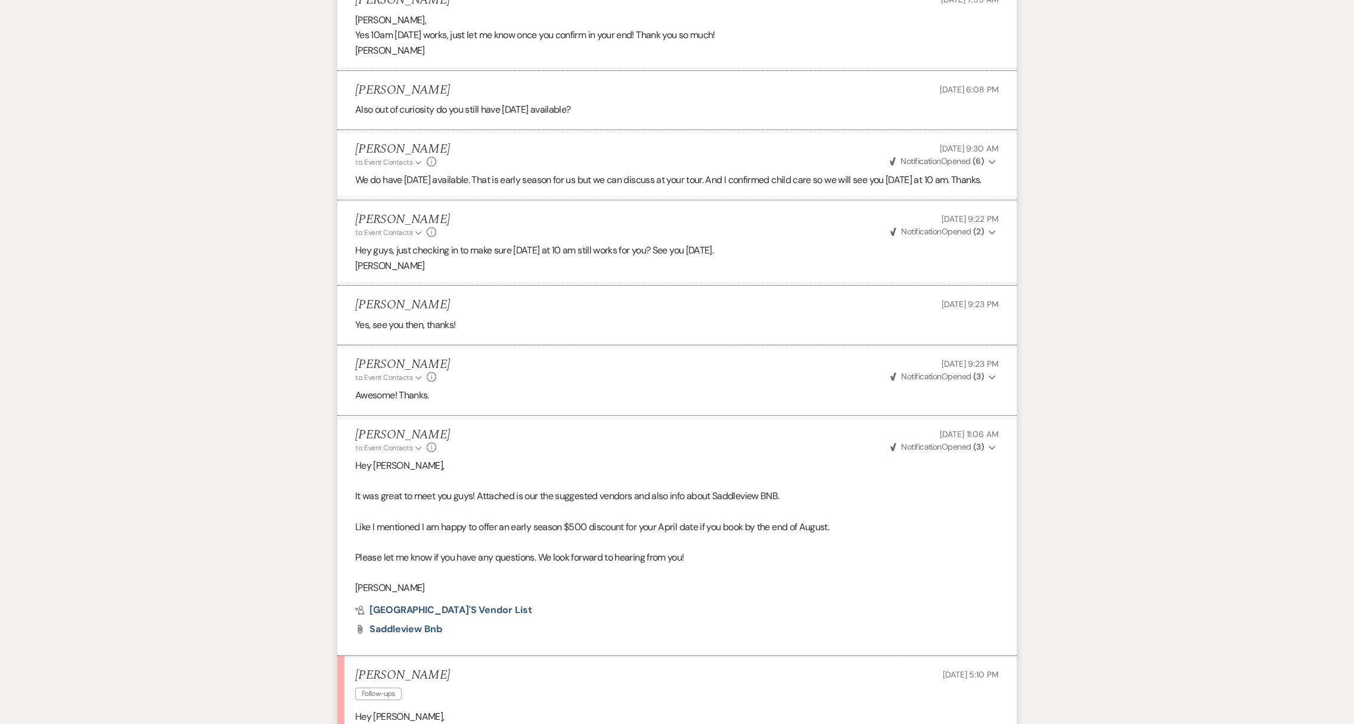
scroll to position [1560, 0]
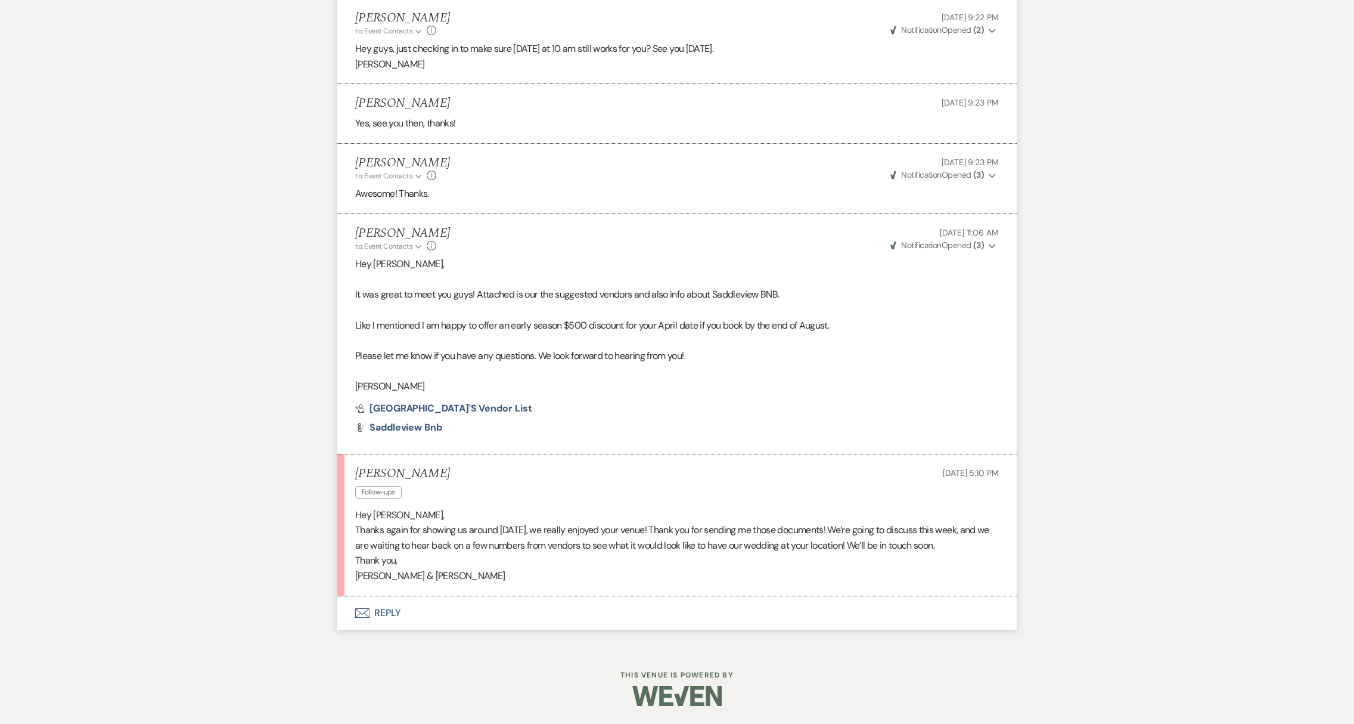
click at [383, 610] on button "Envelope Reply" at bounding box center [676, 612] width 679 height 33
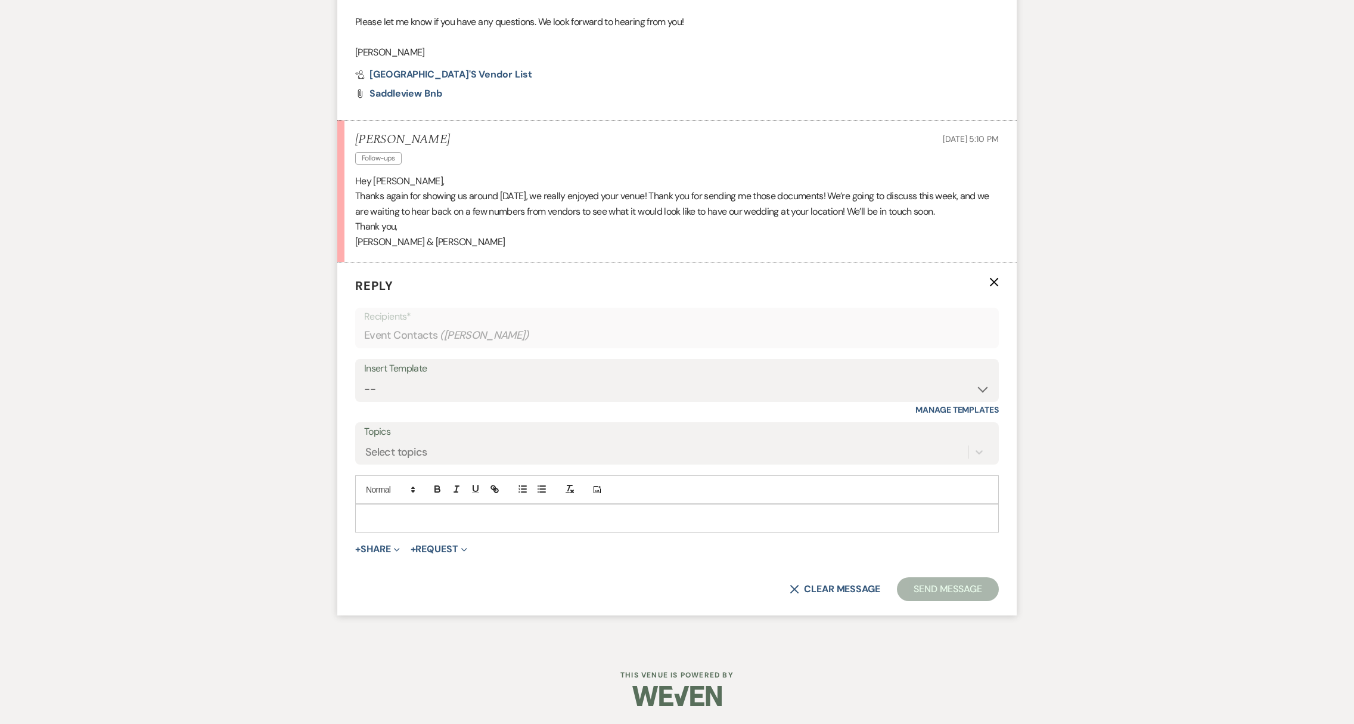
scroll to position [1893, 0]
click at [405, 508] on div at bounding box center [677, 517] width 642 height 27
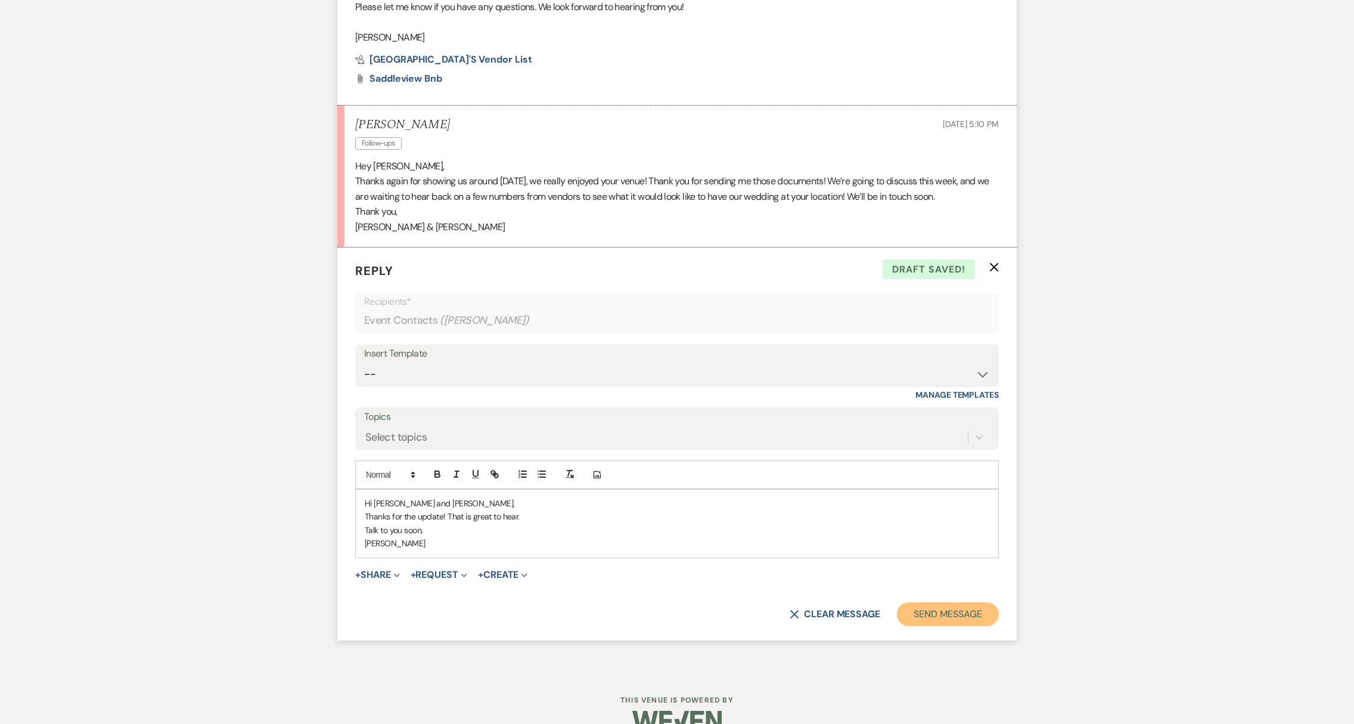
click at [951, 626] on button "Send Message" at bounding box center [948, 614] width 102 height 24
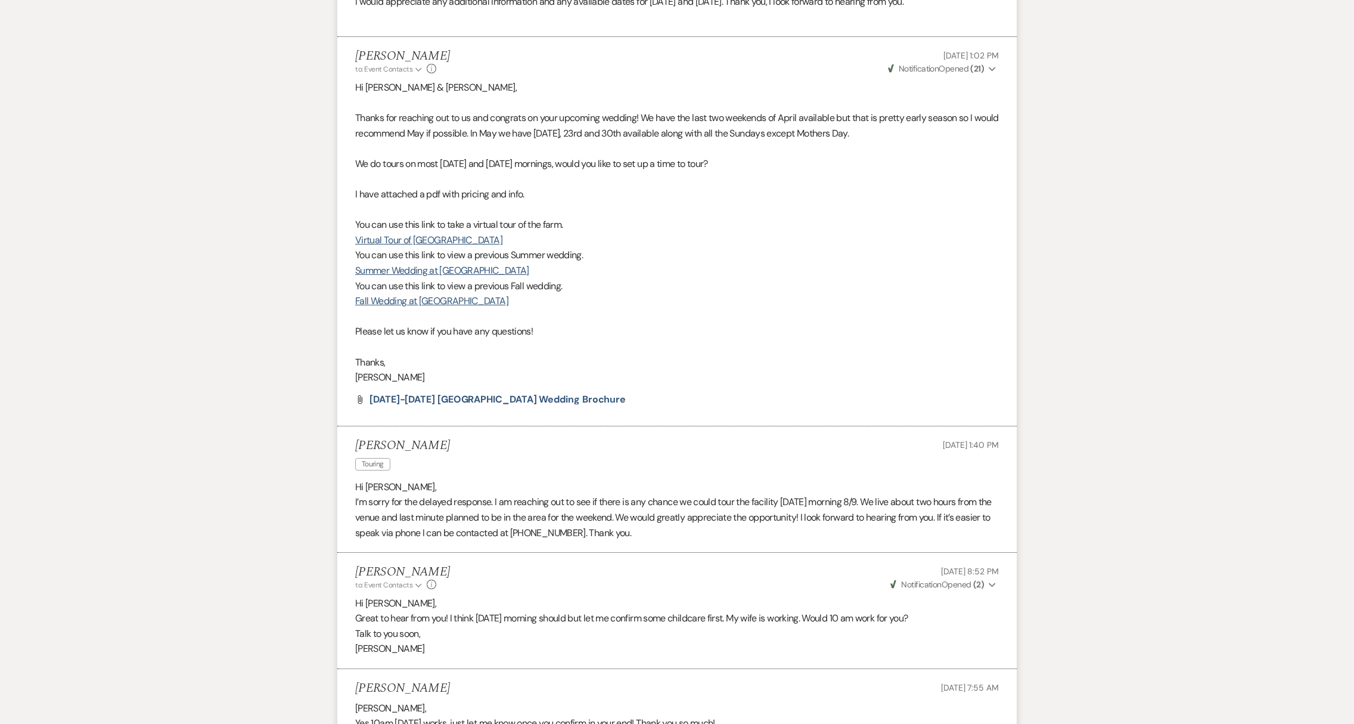
scroll to position [0, 0]
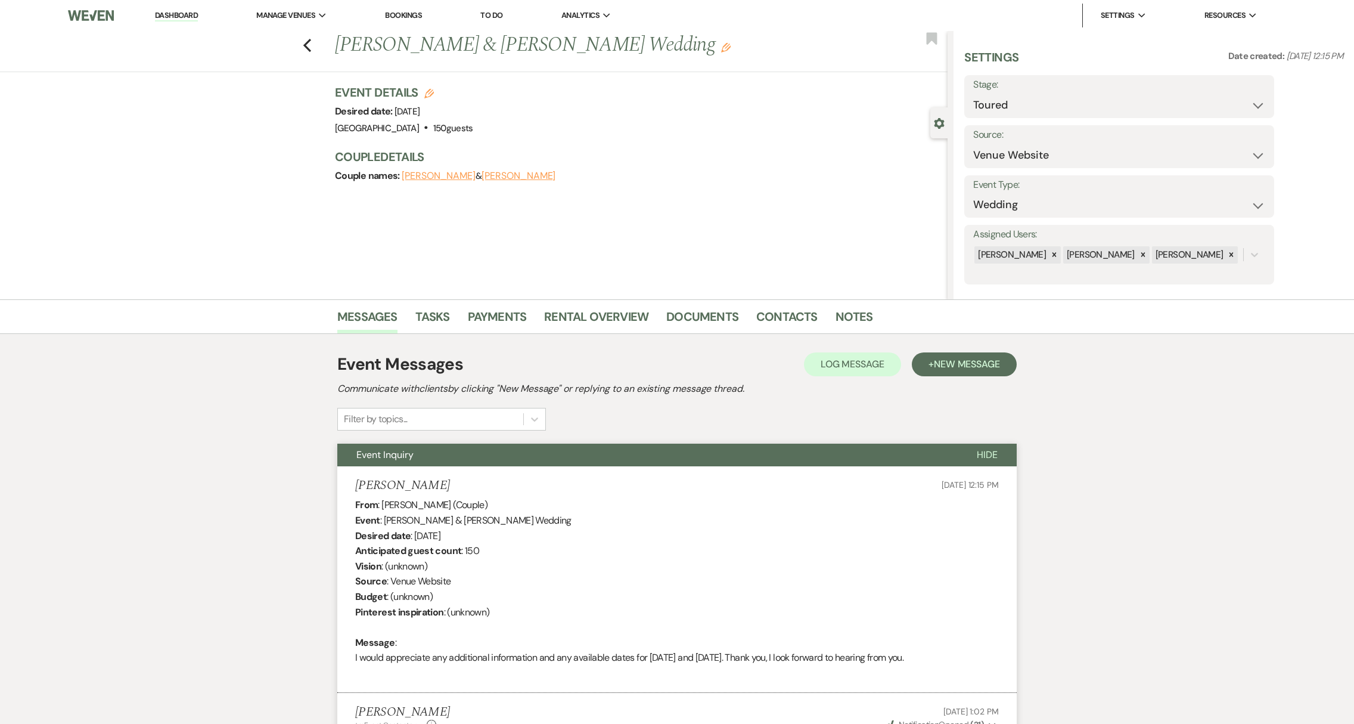
click at [167, 10] on link "Dashboard" at bounding box center [176, 15] width 43 height 11
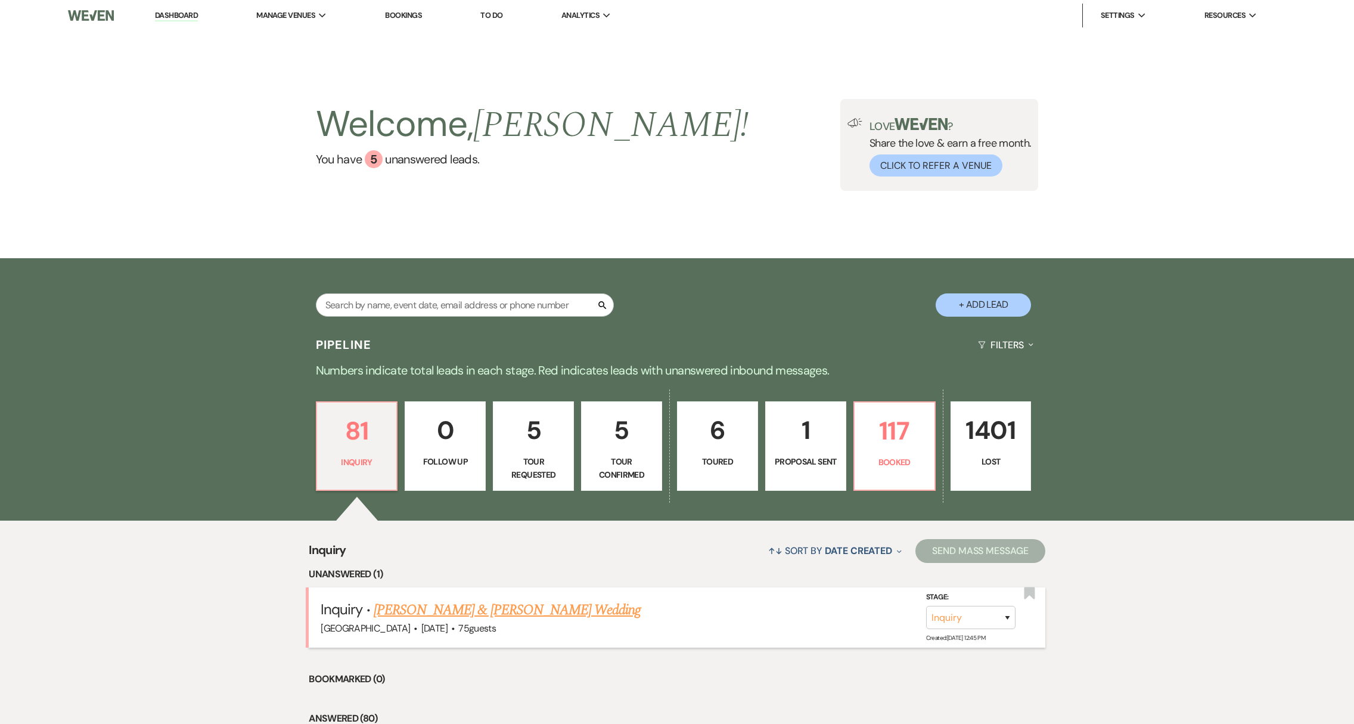
click at [422, 610] on link "[PERSON_NAME] & [PERSON_NAME] Wedding" at bounding box center [507, 609] width 267 height 21
select select "1"
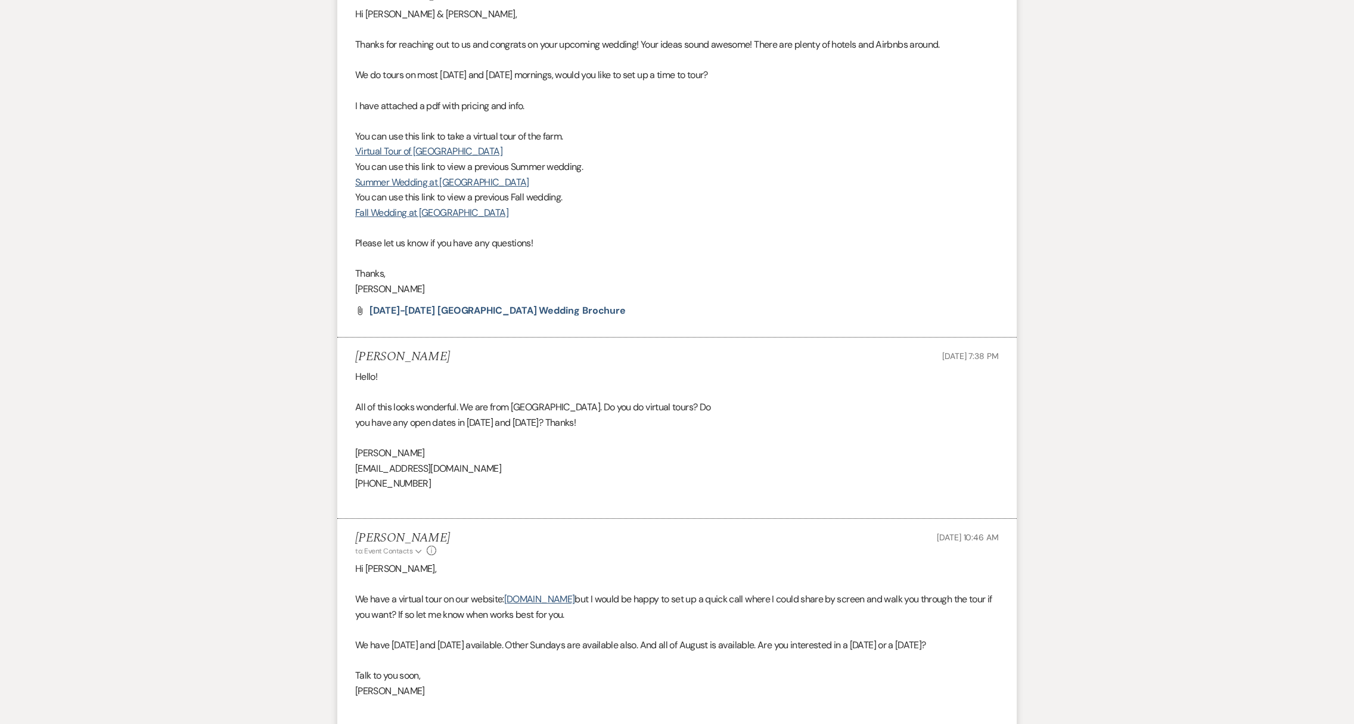
scroll to position [1304, 0]
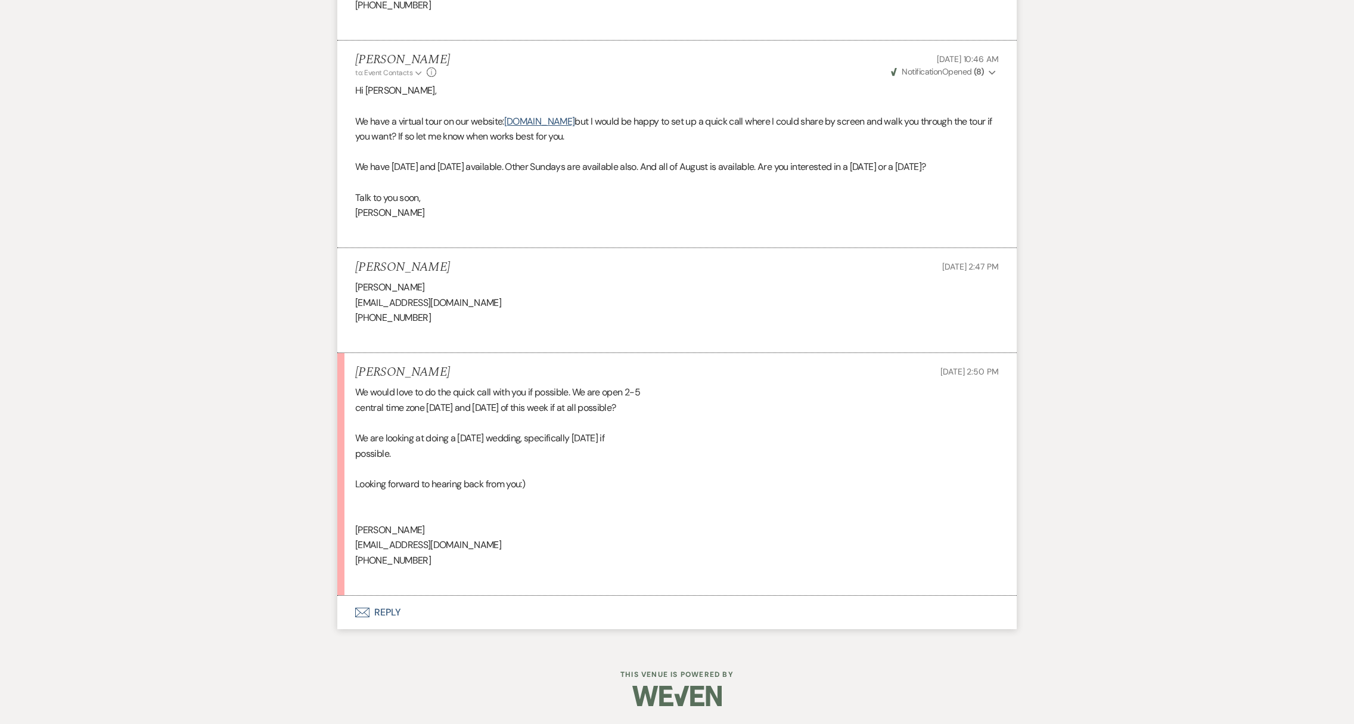
click at [389, 614] on button "Envelope Reply" at bounding box center [676, 611] width 679 height 33
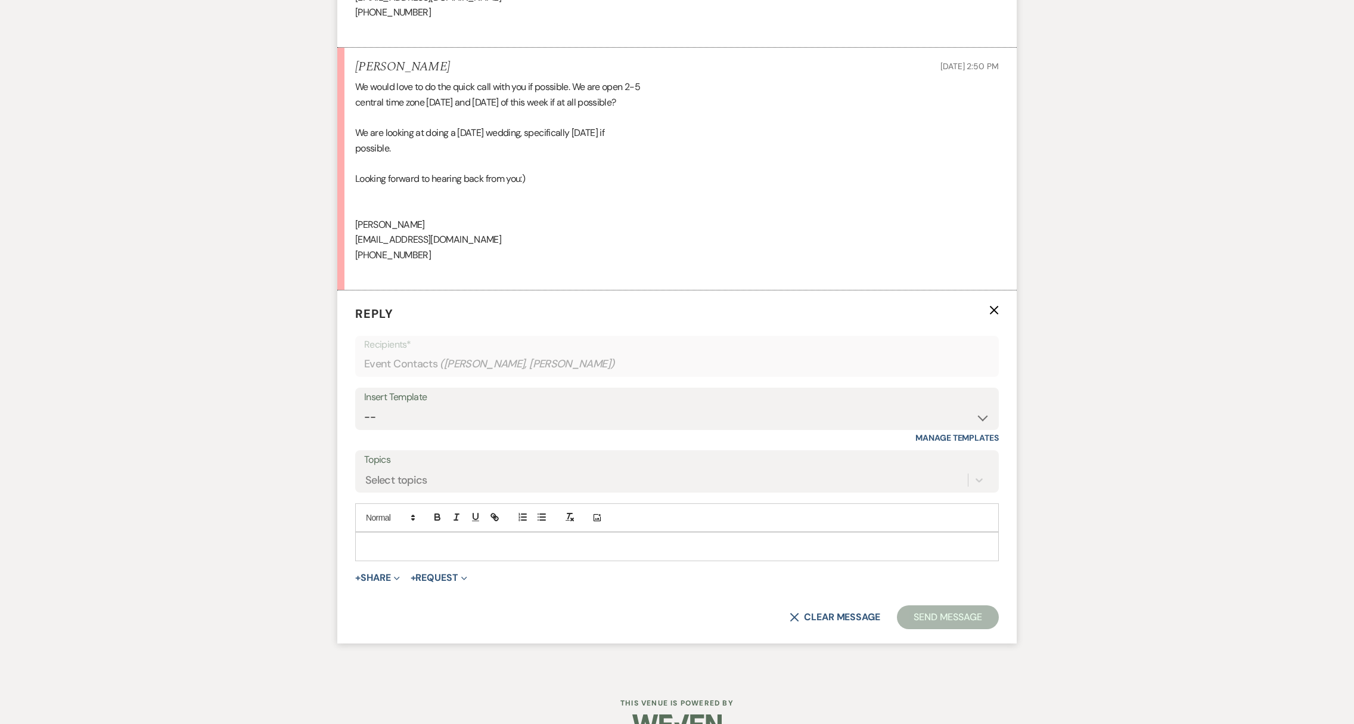
scroll to position [1638, 0]
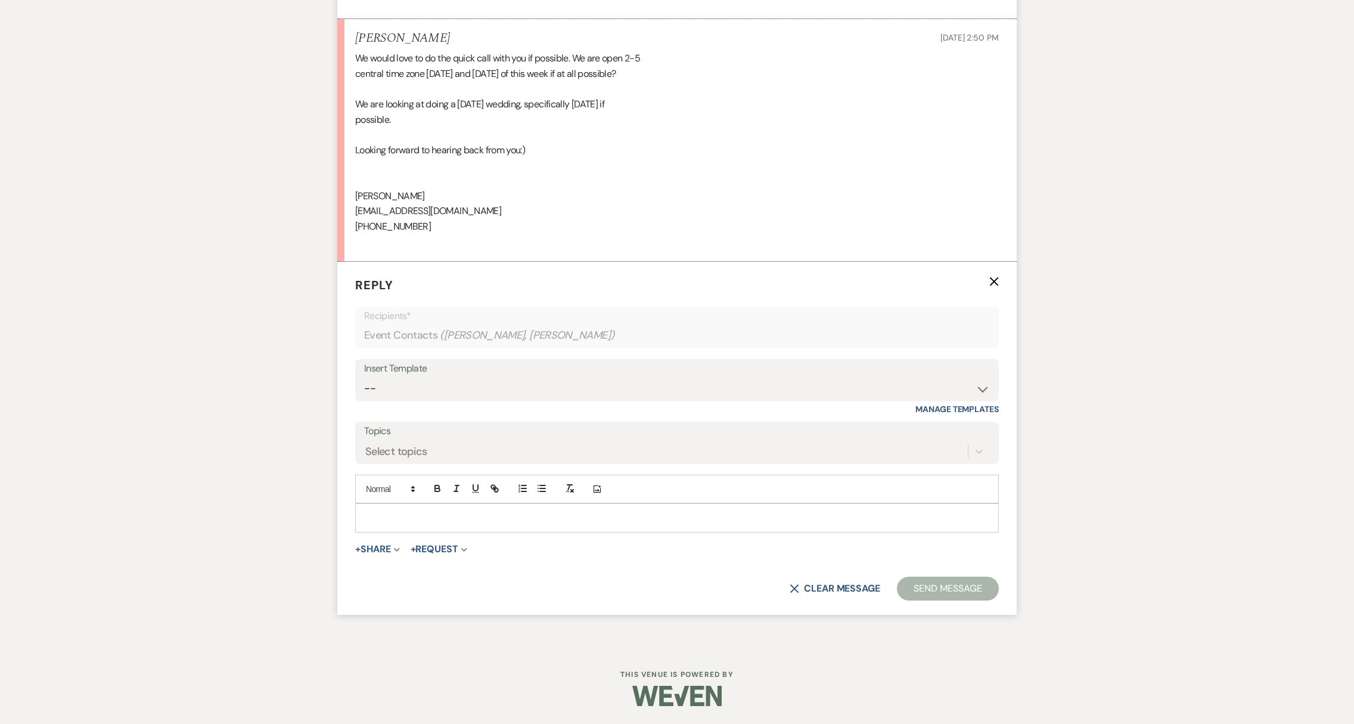
click at [392, 513] on p at bounding box center [677, 517] width 625 height 13
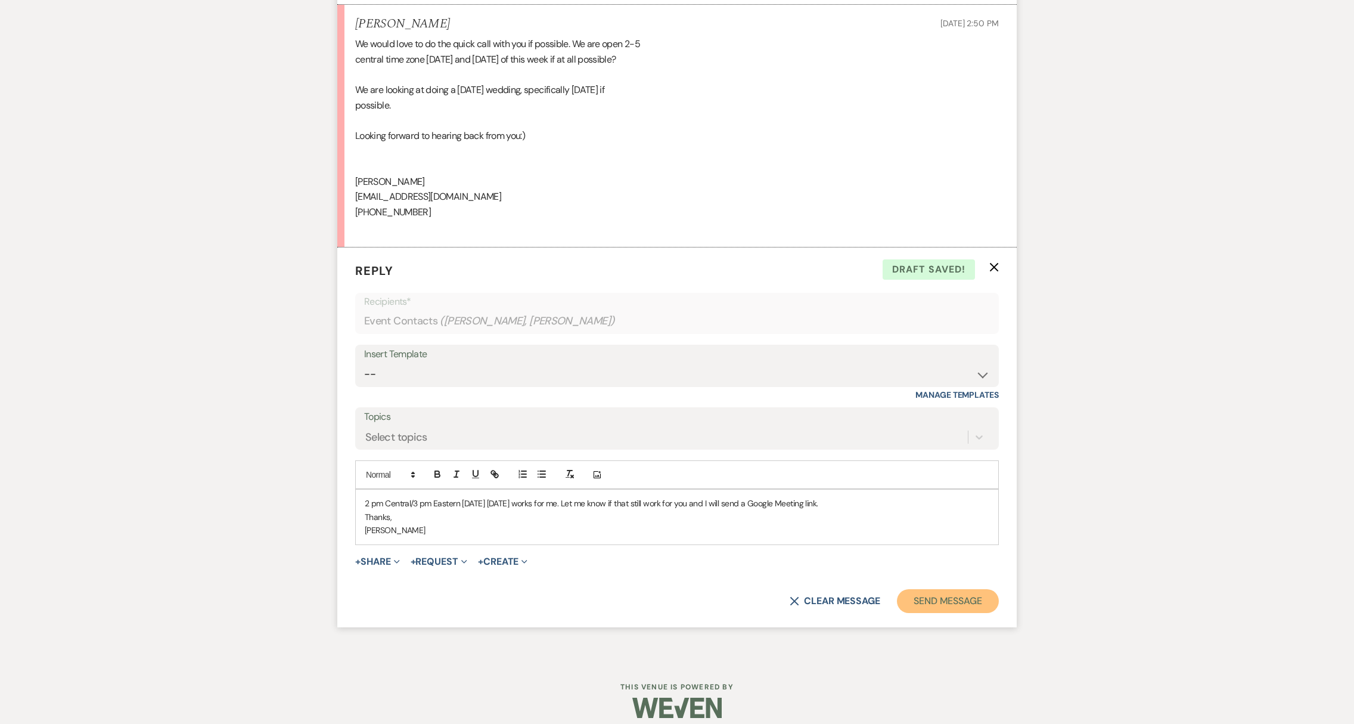
click at [968, 613] on button "Send Message" at bounding box center [948, 601] width 102 height 24
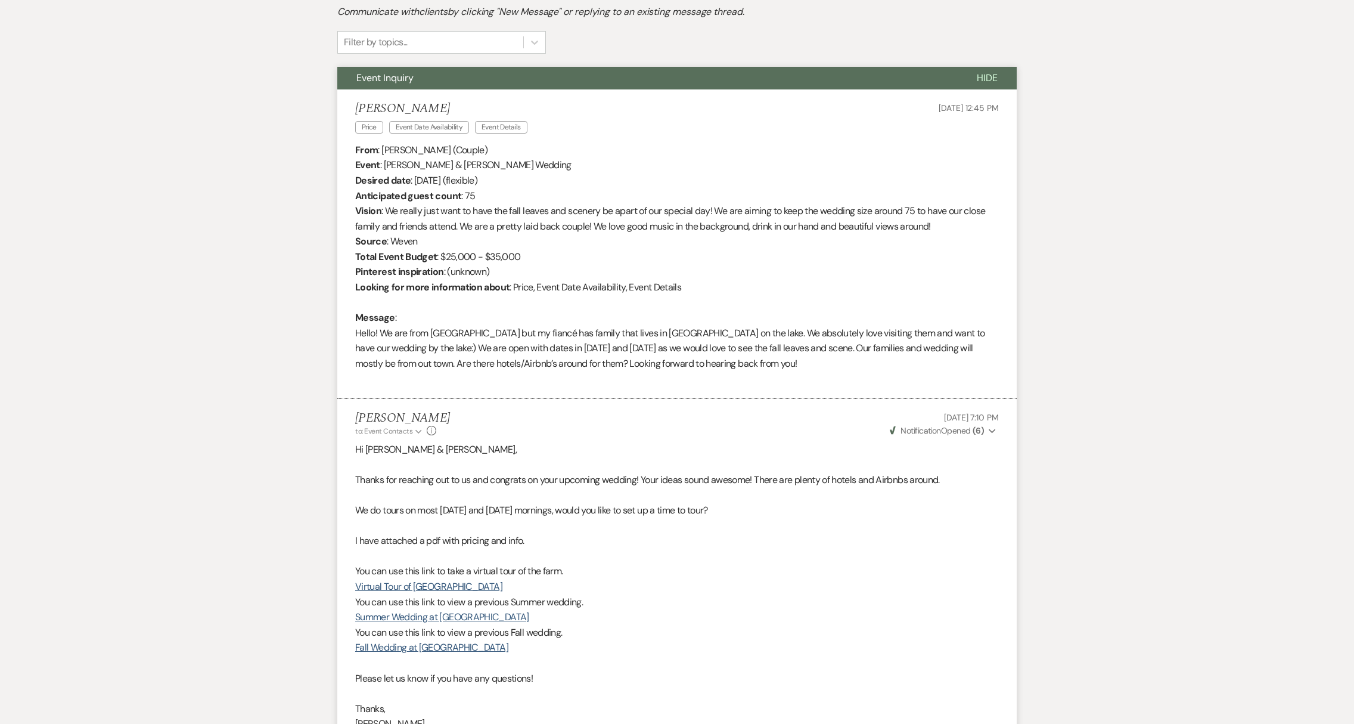
scroll to position [0, 0]
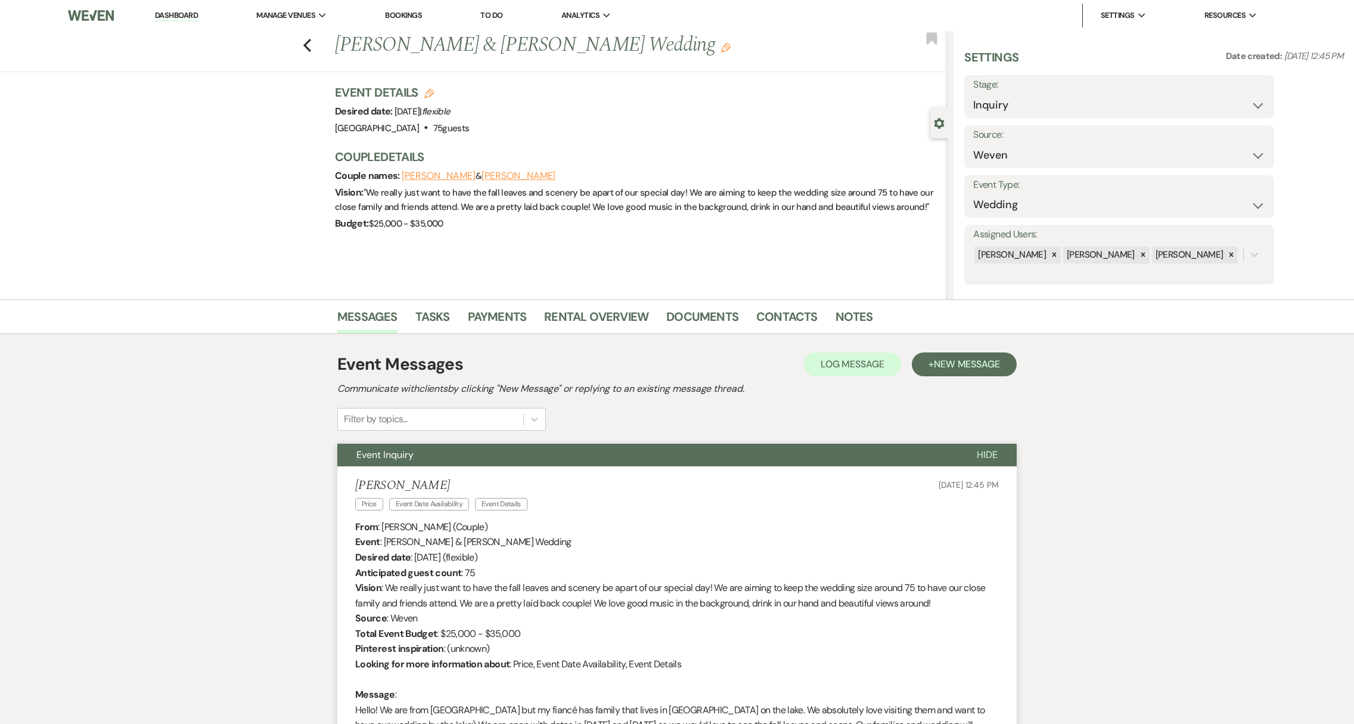
click at [166, 17] on link "Dashboard" at bounding box center [176, 15] width 43 height 11
